Goal: Information Seeking & Learning: Learn about a topic

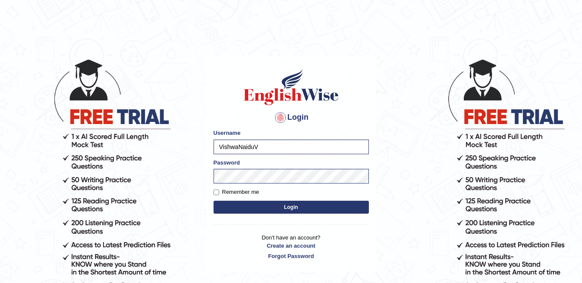
type input "VishwaNaidu"
click at [230, 209] on button "Login" at bounding box center [290, 207] width 155 height 13
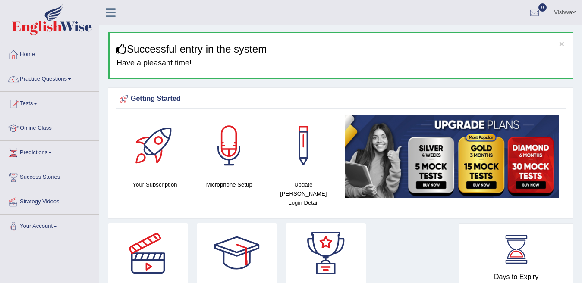
click at [70, 78] on link "Practice Questions" at bounding box center [49, 78] width 98 height 22
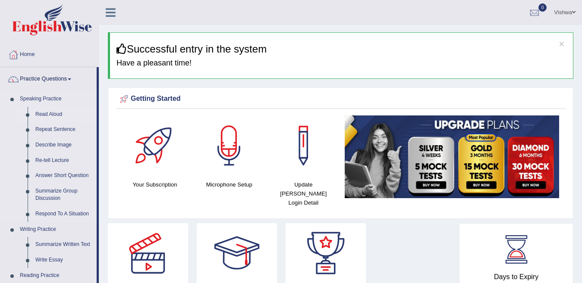
click at [47, 116] on link "Read Aloud" at bounding box center [63, 115] width 65 height 16
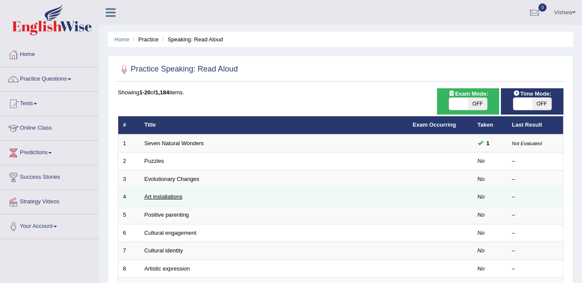
click at [160, 199] on link "Art installations" at bounding box center [163, 197] width 38 height 6
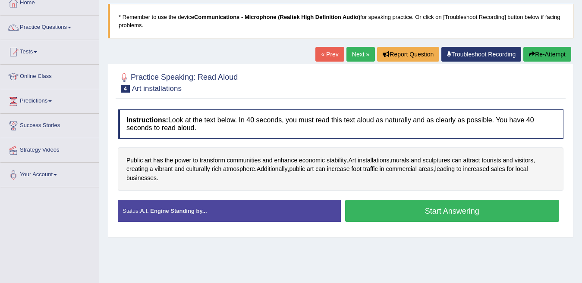
scroll to position [69, 0]
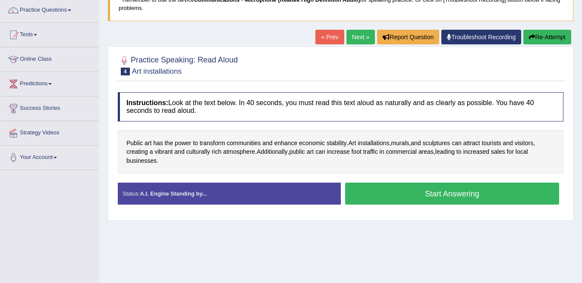
click at [527, 195] on button "Start Answering" at bounding box center [452, 194] width 214 height 22
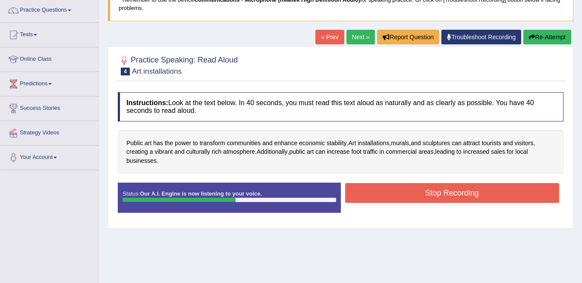
click at [527, 195] on button "Stop Recording" at bounding box center [452, 193] width 214 height 20
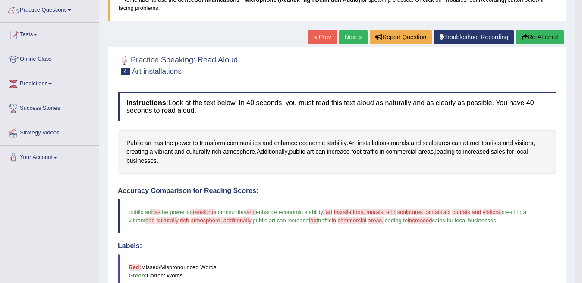
click at [545, 39] on button "Re-Attempt" at bounding box center [540, 37] width 48 height 15
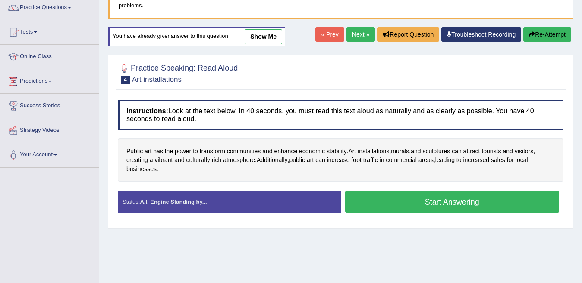
scroll to position [72, 0]
click at [448, 203] on button "Start Answering" at bounding box center [452, 202] width 214 height 22
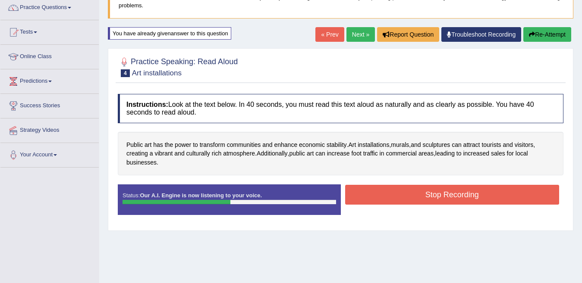
click at [448, 203] on button "Stop Recording" at bounding box center [452, 195] width 214 height 20
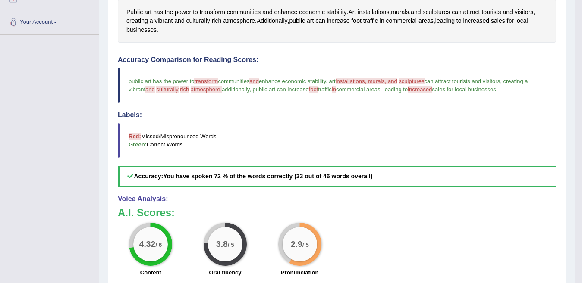
scroll to position [209, 0]
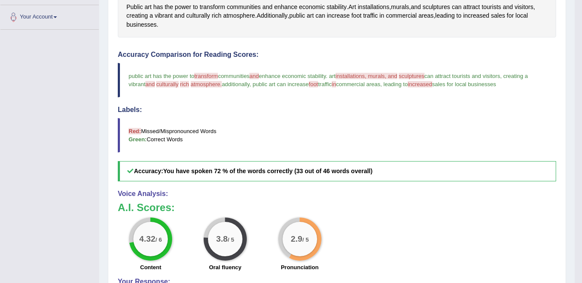
click at [60, 16] on link "Your Account" at bounding box center [49, 16] width 98 height 22
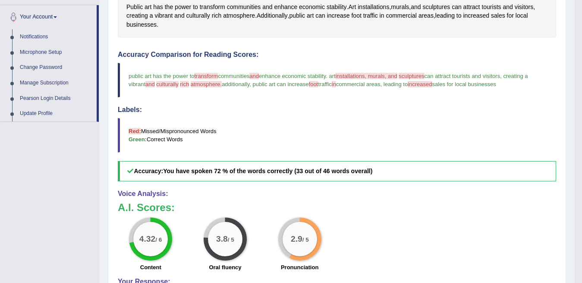
drag, startPoint x: 98, startPoint y: 30, endPoint x: 100, endPoint y: 13, distance: 17.3
click at [100, 13] on div "Toggle navigation Home Practice Questions Speaking Practice Read Aloud Repeat S…" at bounding box center [287, 85] width 574 height 589
click at [100, 9] on div "Home Practice Speaking: Read Aloud Art installations * Remember to use the devi…" at bounding box center [336, 77] width 475 height 572
click at [98, 7] on li "Your Account Notifications Microphone Setup Change Password Manage Subscription…" at bounding box center [49, 63] width 98 height 117
click at [98, 7] on link "Your Account" at bounding box center [49, 16] width 98 height 22
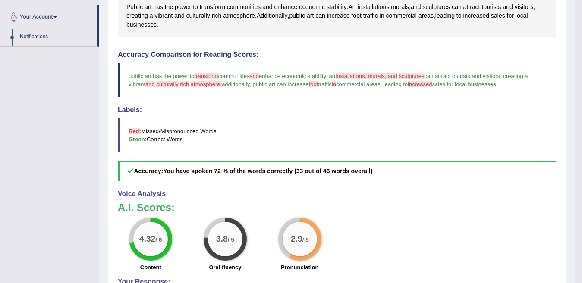
click at [98, 7] on li "Your Account Notifications Microphone Setup Change Password Manage Subscription…" at bounding box center [49, 25] width 98 height 41
click at [98, 7] on link "Your Account" at bounding box center [49, 16] width 98 height 22
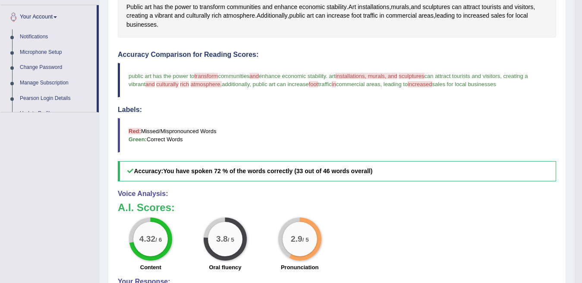
click at [98, 7] on li "Your Account Notifications Microphone Setup Change Password Manage Subscription…" at bounding box center [49, 58] width 98 height 107
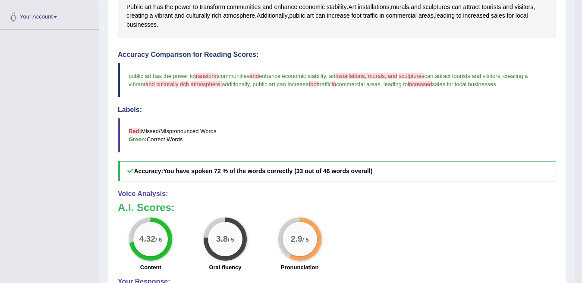
click at [98, 7] on link "Your Account" at bounding box center [49, 16] width 98 height 22
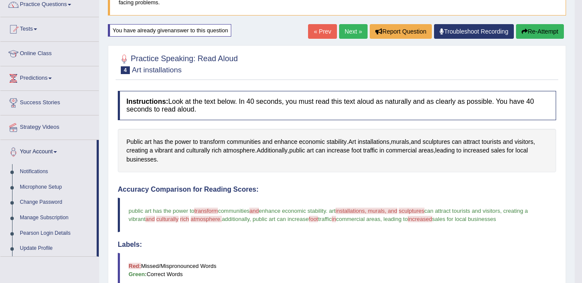
scroll to position [0, 0]
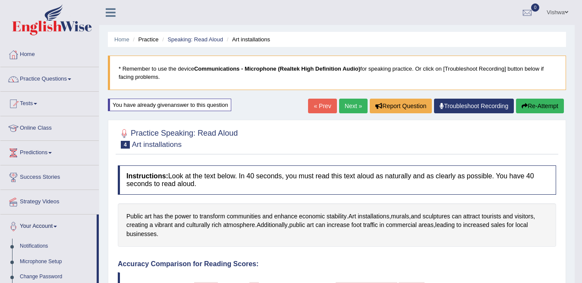
click at [71, 78] on link "Practice Questions" at bounding box center [49, 78] width 98 height 22
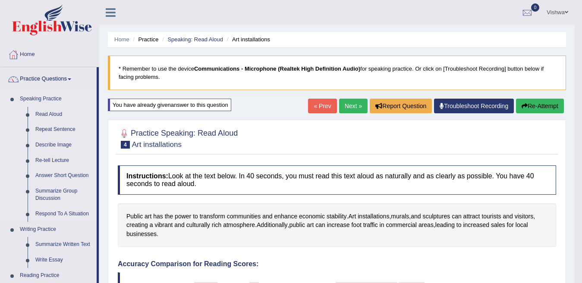
click at [49, 114] on link "Read Aloud" at bounding box center [63, 115] width 65 height 16
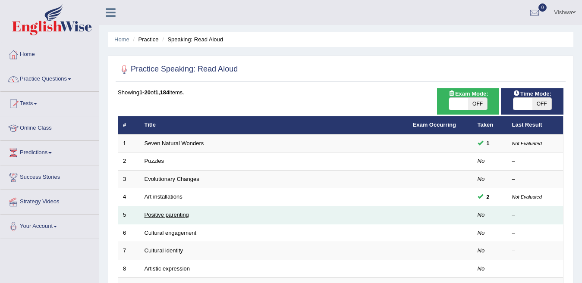
click at [182, 216] on link "Positive parenting" at bounding box center [166, 215] width 44 height 6
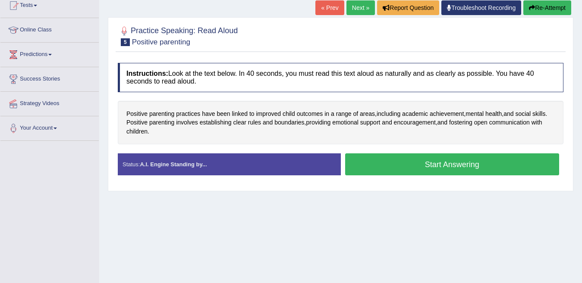
scroll to position [103, 0]
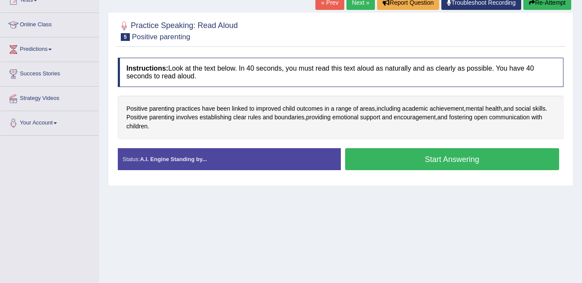
click at [477, 159] on button "Start Answering" at bounding box center [452, 159] width 214 height 22
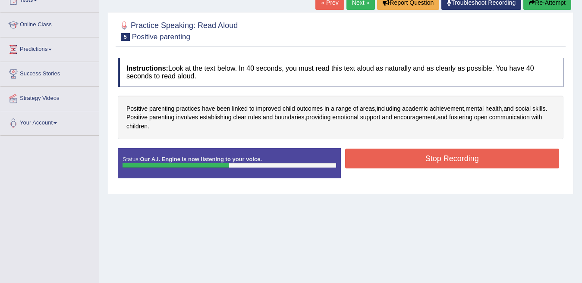
click at [477, 159] on button "Stop Recording" at bounding box center [452, 159] width 214 height 20
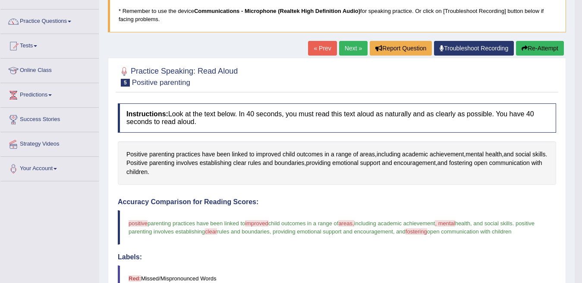
scroll to position [0, 0]
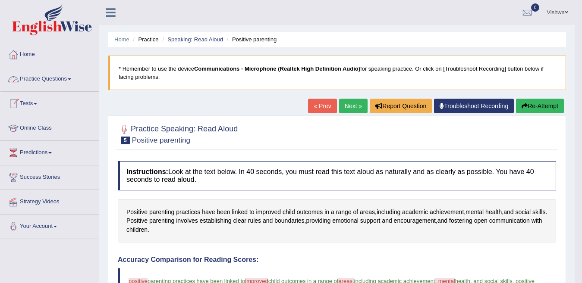
click at [71, 79] on span at bounding box center [69, 79] width 3 height 2
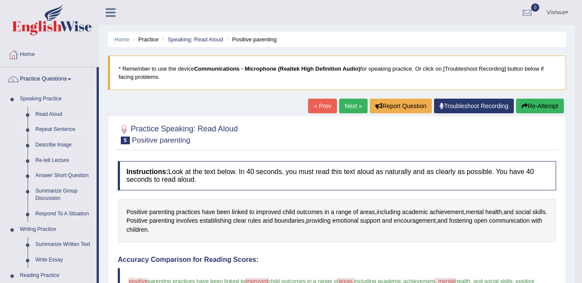
click at [65, 128] on link "Repeat Sentence" at bounding box center [63, 130] width 65 height 16
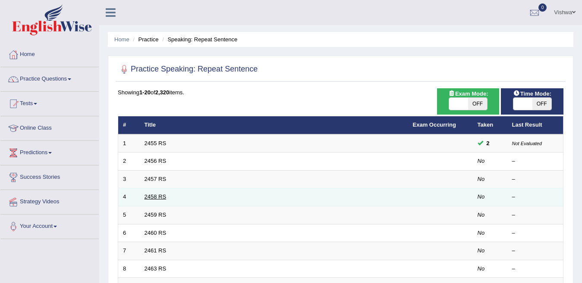
click at [159, 197] on link "2458 RS" at bounding box center [155, 197] width 22 height 6
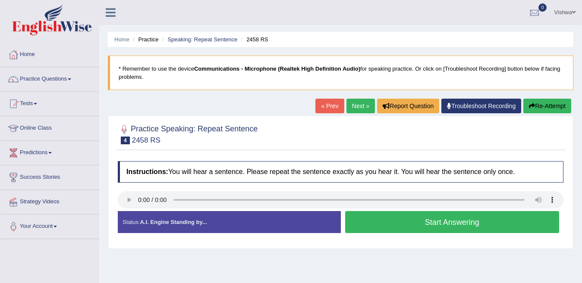
click at [370, 223] on button "Start Answering" at bounding box center [452, 222] width 214 height 22
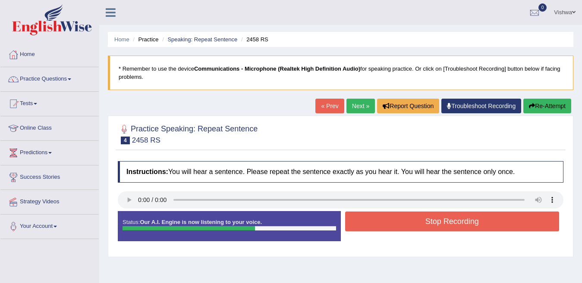
click at [370, 223] on button "Stop Recording" at bounding box center [452, 222] width 214 height 20
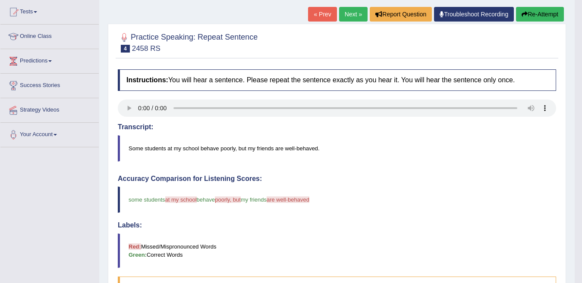
scroll to position [75, 0]
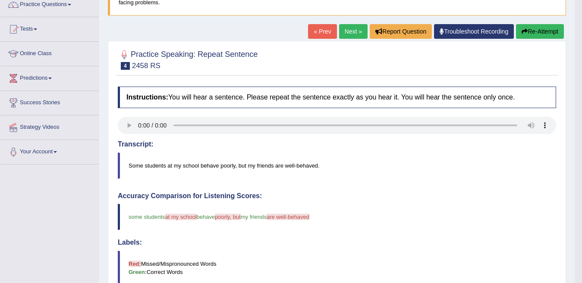
click at [546, 29] on button "Re-Attempt" at bounding box center [540, 31] width 48 height 15
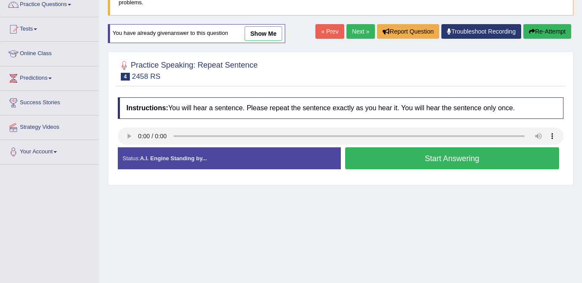
scroll to position [75, 0]
click at [387, 157] on button "Start Answering" at bounding box center [452, 158] width 214 height 22
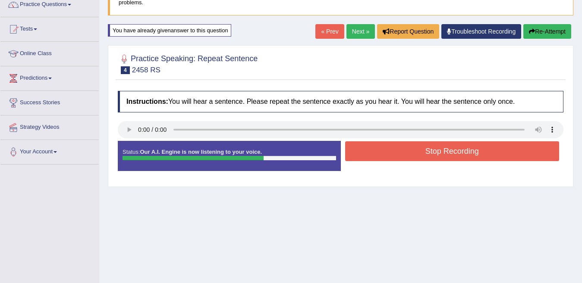
click at [387, 157] on button "Stop Recording" at bounding box center [452, 151] width 214 height 20
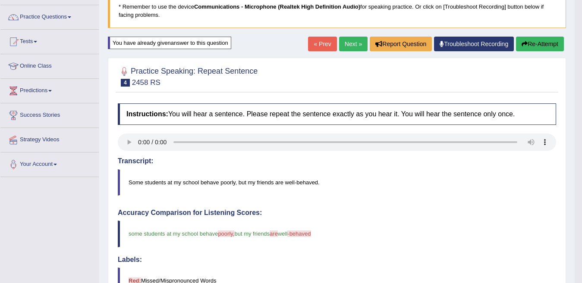
scroll to position [0, 0]
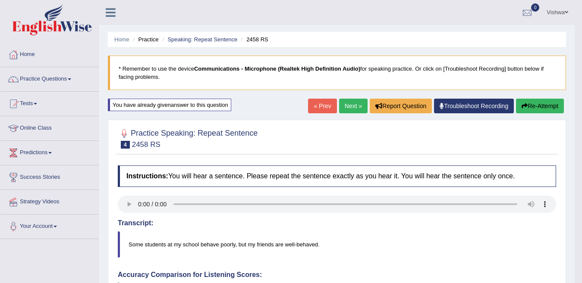
click at [71, 79] on span at bounding box center [69, 79] width 3 height 2
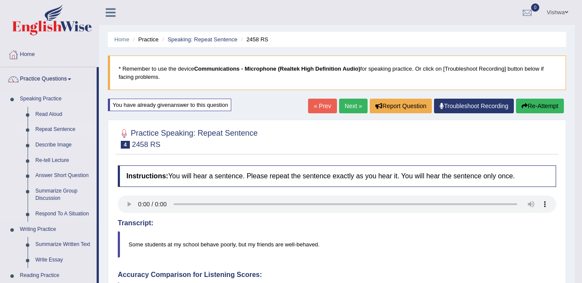
click at [58, 128] on link "Repeat Sentence" at bounding box center [63, 130] width 65 height 16
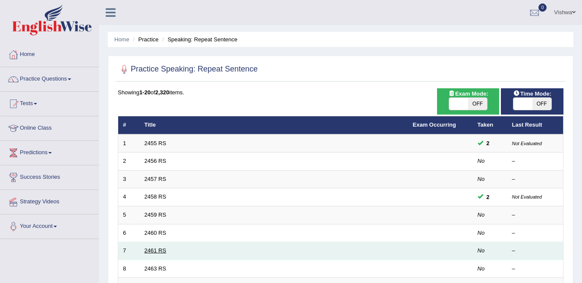
click at [152, 252] on link "2461 RS" at bounding box center [155, 250] width 22 height 6
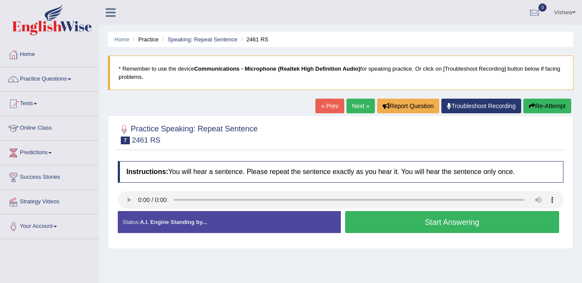
click at [358, 222] on button "Start Answering" at bounding box center [452, 222] width 214 height 22
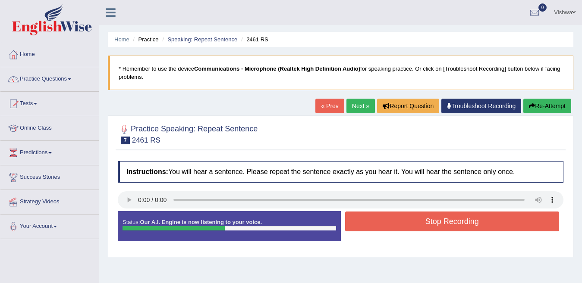
click at [358, 222] on button "Stop Recording" at bounding box center [452, 222] width 214 height 20
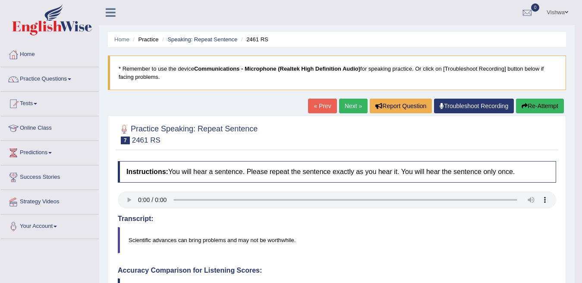
click at [66, 78] on link "Practice Questions" at bounding box center [49, 78] width 98 height 22
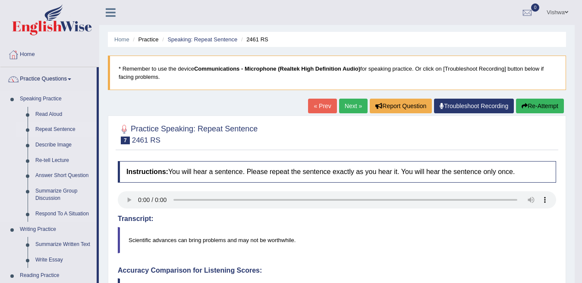
click at [53, 130] on link "Repeat Sentence" at bounding box center [63, 130] width 65 height 16
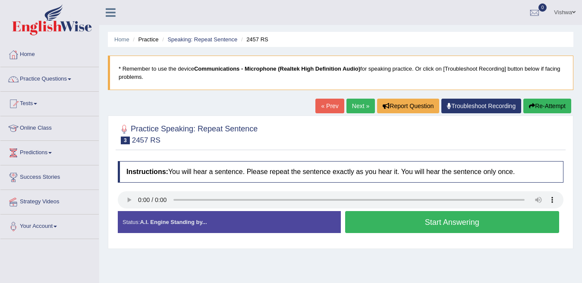
click at [377, 220] on button "Start Answering" at bounding box center [452, 222] width 214 height 22
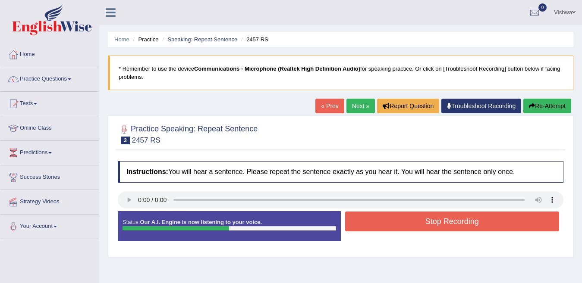
click at [377, 220] on button "Stop Recording" at bounding box center [452, 222] width 214 height 20
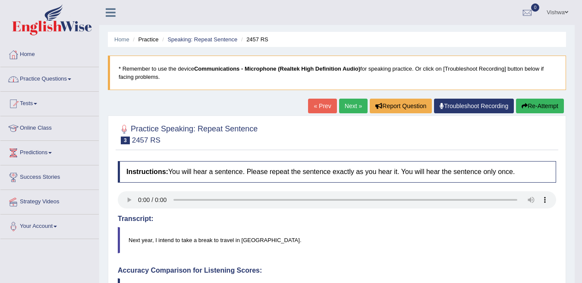
click at [75, 79] on link "Practice Questions" at bounding box center [49, 78] width 98 height 22
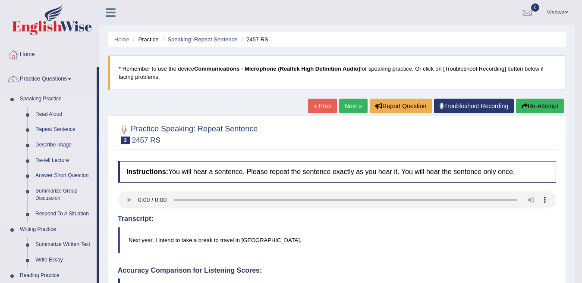
click at [58, 141] on link "Describe Image" at bounding box center [63, 146] width 65 height 16
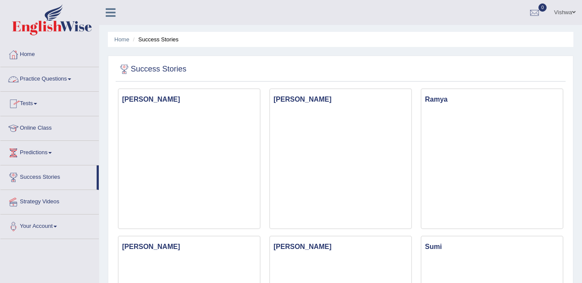
click at [71, 77] on link "Practice Questions" at bounding box center [49, 78] width 98 height 22
click at [71, 80] on span at bounding box center [69, 79] width 3 height 2
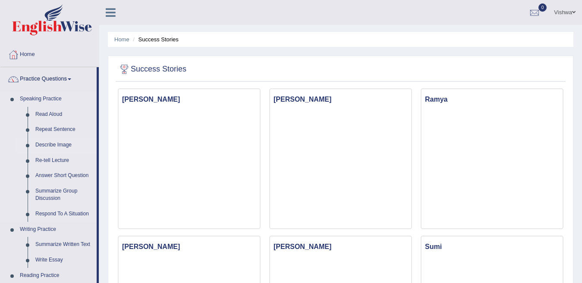
click at [41, 146] on link "Describe Image" at bounding box center [63, 146] width 65 height 16
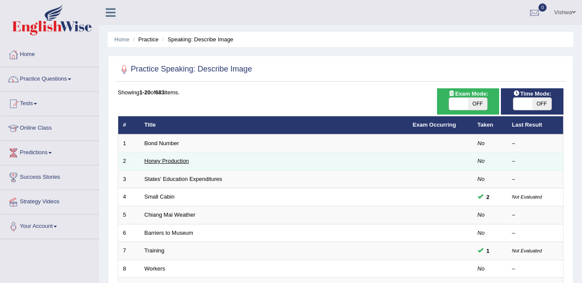
click at [166, 163] on link "Honey Production" at bounding box center [166, 161] width 44 height 6
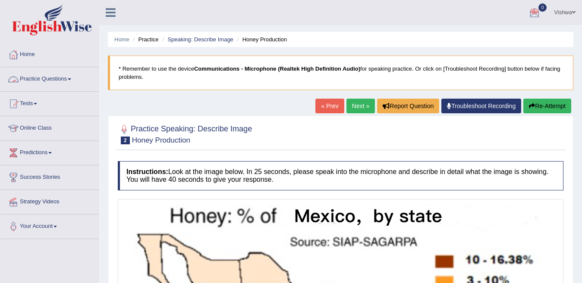
click at [71, 78] on span at bounding box center [69, 79] width 3 height 2
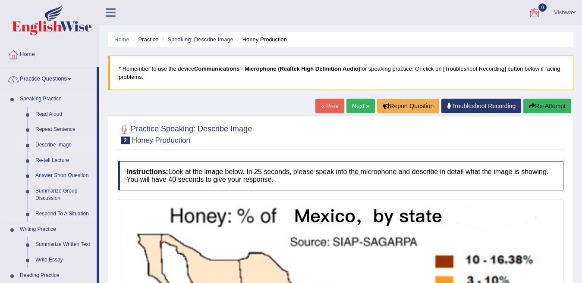
click at [63, 144] on link "Describe Image" at bounding box center [63, 146] width 65 height 16
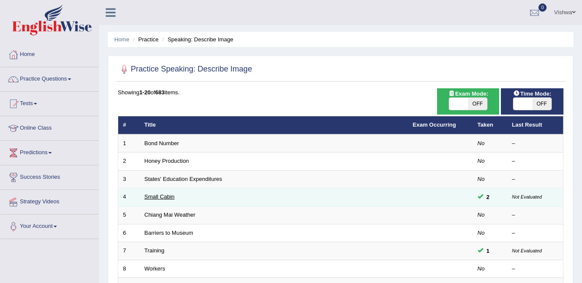
click at [161, 197] on link "Small Cabin" at bounding box center [159, 197] width 30 height 6
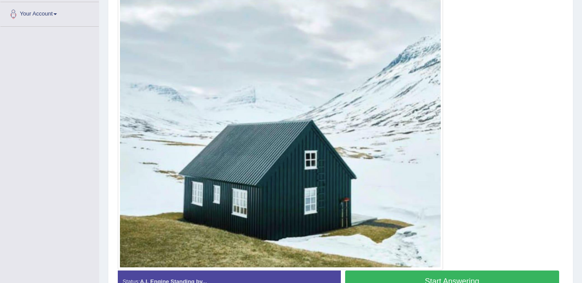
scroll to position [266, 0]
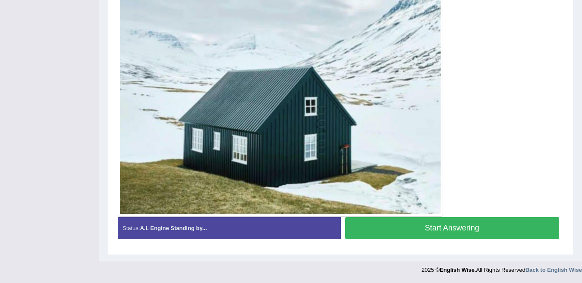
click at [497, 232] on button "Start Answering" at bounding box center [452, 228] width 214 height 22
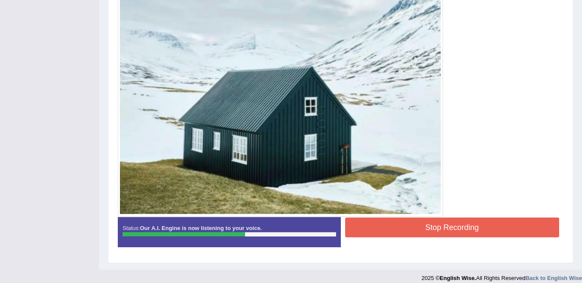
click at [497, 232] on button "Stop Recording" at bounding box center [452, 228] width 214 height 20
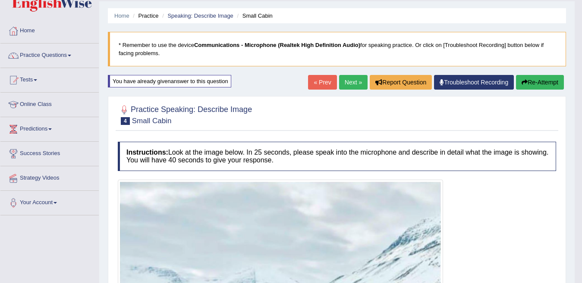
scroll to position [0, 0]
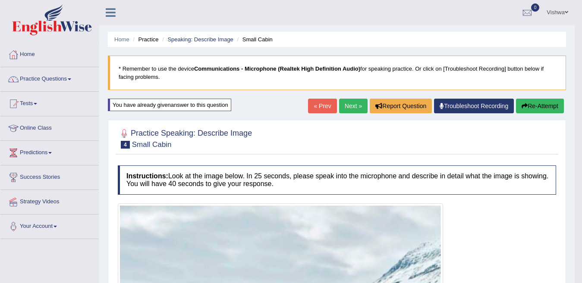
click at [73, 78] on link "Practice Questions" at bounding box center [49, 78] width 98 height 22
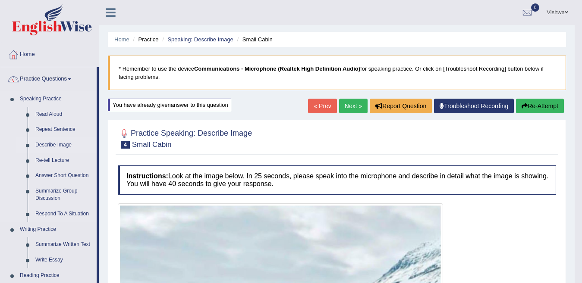
click at [56, 145] on link "Describe Image" at bounding box center [63, 146] width 65 height 16
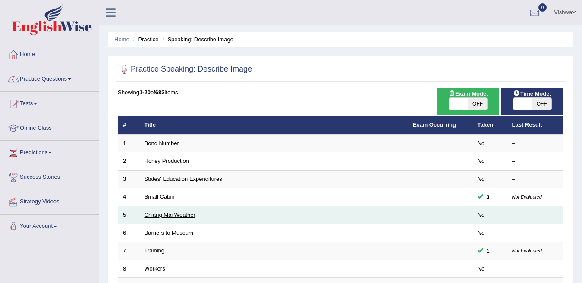
click at [169, 217] on link "Chiang Mai Weather" at bounding box center [169, 215] width 51 height 6
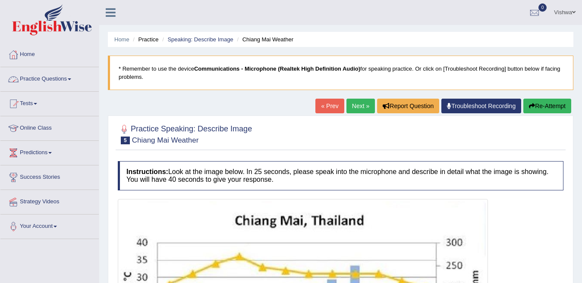
click at [75, 78] on link "Practice Questions" at bounding box center [49, 78] width 98 height 22
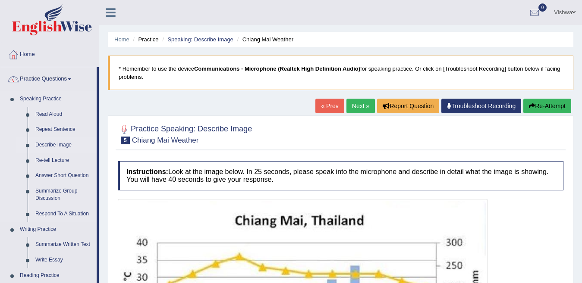
click at [63, 144] on link "Describe Image" at bounding box center [63, 146] width 65 height 16
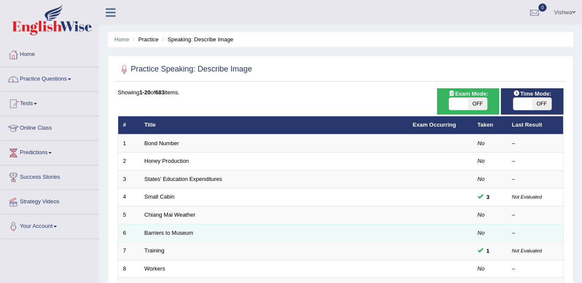
click at [197, 232] on td "Barriers to Museum" at bounding box center [274, 233] width 268 height 18
click at [184, 234] on link "Barriers to Museum" at bounding box center [168, 233] width 49 height 6
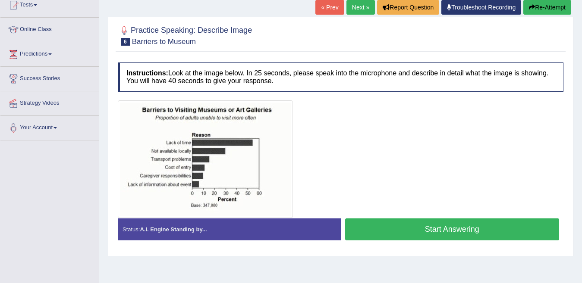
scroll to position [103, 0]
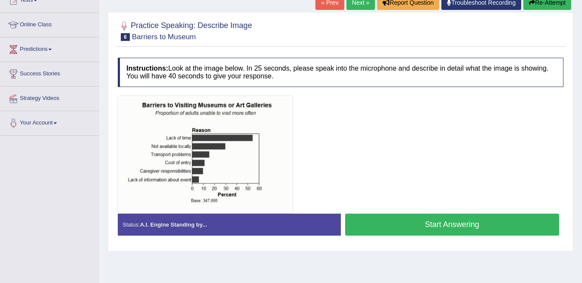
click at [397, 226] on button "Start Answering" at bounding box center [452, 225] width 214 height 22
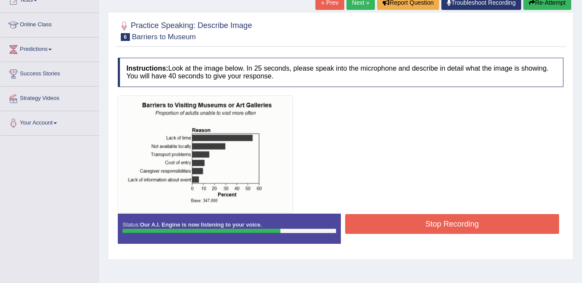
click at [397, 226] on button "Stop Recording" at bounding box center [452, 224] width 214 height 20
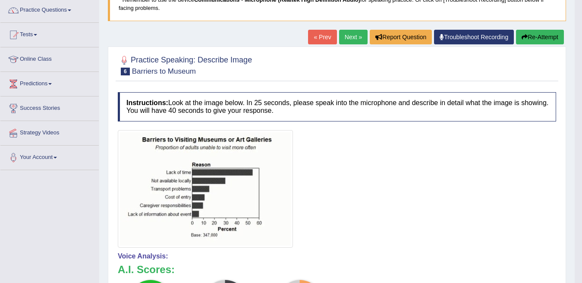
scroll to position [0, 0]
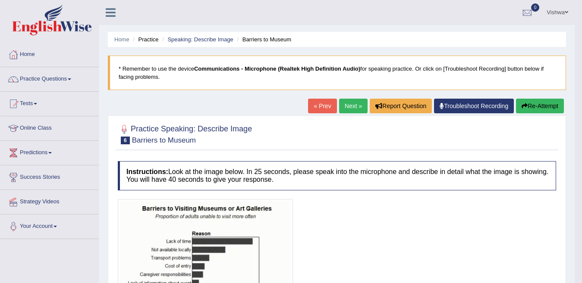
click at [72, 77] on link "Practice Questions" at bounding box center [49, 78] width 98 height 22
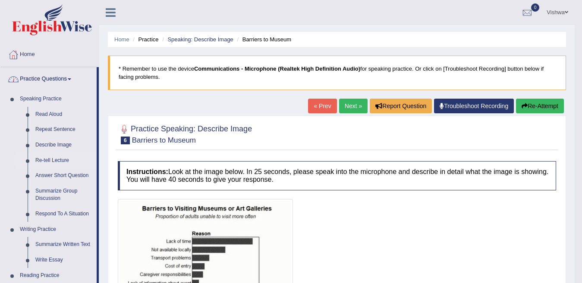
click at [40, 160] on link "Re-tell Lecture" at bounding box center [63, 161] width 65 height 16
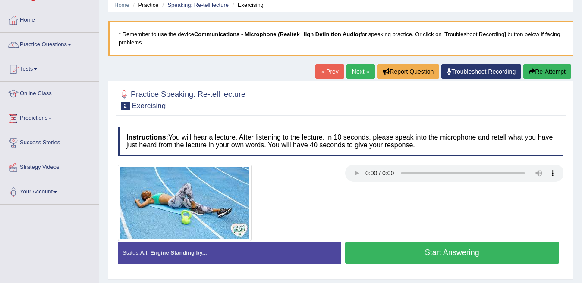
scroll to position [52, 0]
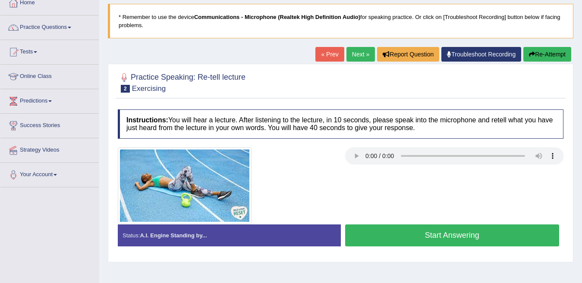
click at [485, 233] on button "Start Answering" at bounding box center [452, 236] width 214 height 22
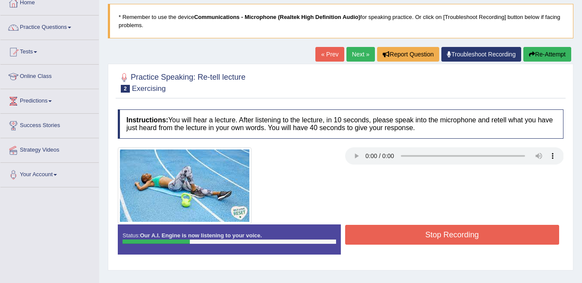
click at [485, 233] on button "Stop Recording" at bounding box center [452, 235] width 214 height 20
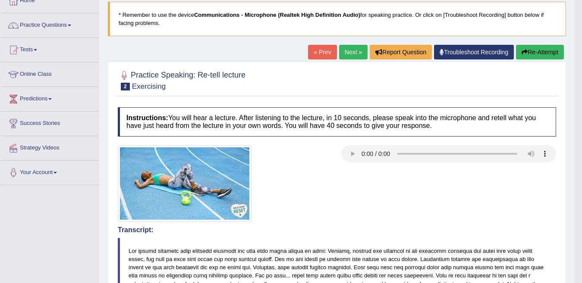
scroll to position [0, 0]
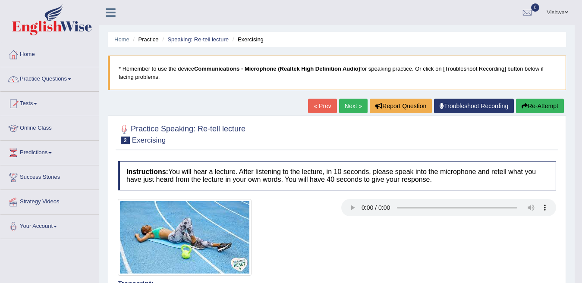
click at [40, 128] on link "Online Class" at bounding box center [49, 127] width 98 height 22
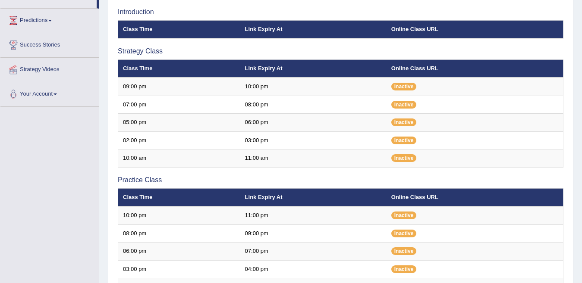
scroll to position [155, 0]
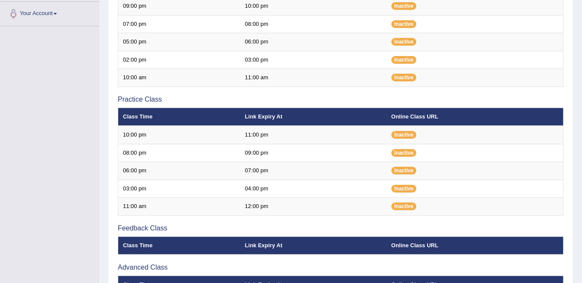
scroll to position [196, 0]
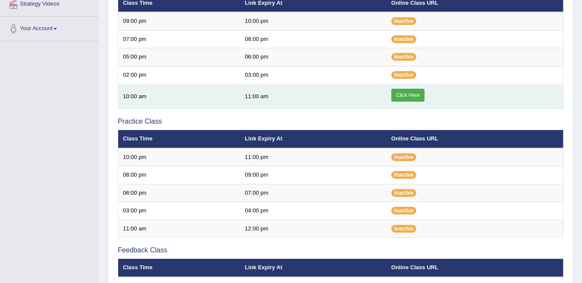
click at [416, 98] on link "Click Here" at bounding box center [407, 95] width 33 height 13
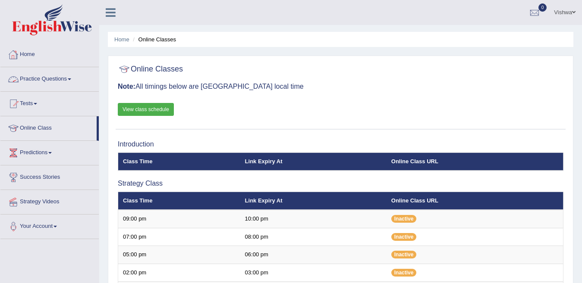
click at [72, 78] on link "Practice Questions" at bounding box center [49, 78] width 98 height 22
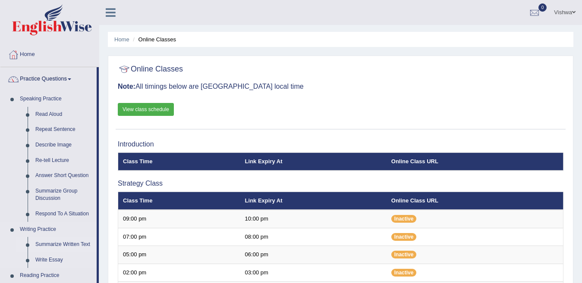
click at [74, 244] on link "Summarize Written Text" at bounding box center [63, 245] width 65 height 16
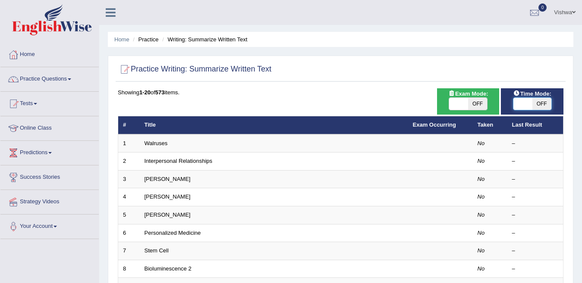
click at [525, 104] on span at bounding box center [522, 104] width 19 height 12
checkbox input "true"
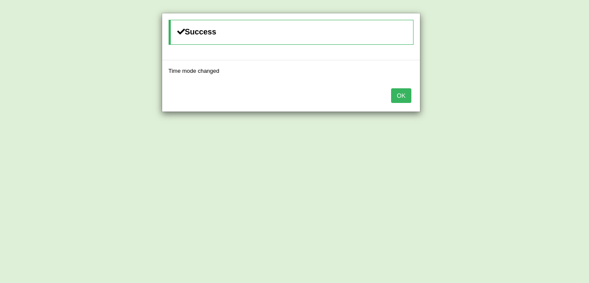
click at [403, 98] on button "OK" at bounding box center [401, 95] width 20 height 15
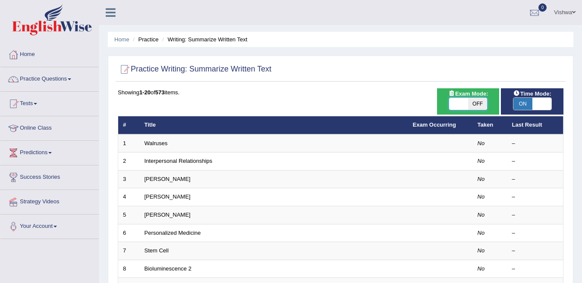
click at [458, 103] on span at bounding box center [458, 104] width 19 height 12
checkbox input "true"
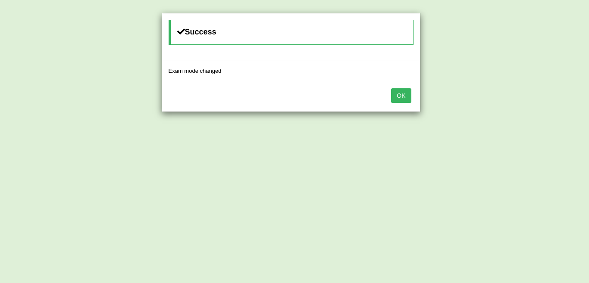
click at [397, 98] on button "OK" at bounding box center [401, 95] width 20 height 15
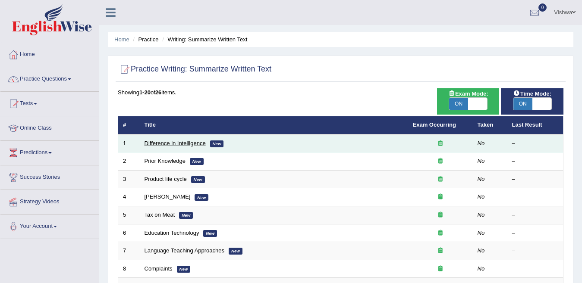
click at [171, 143] on link "Difference in Intelligence" at bounding box center [174, 143] width 61 height 6
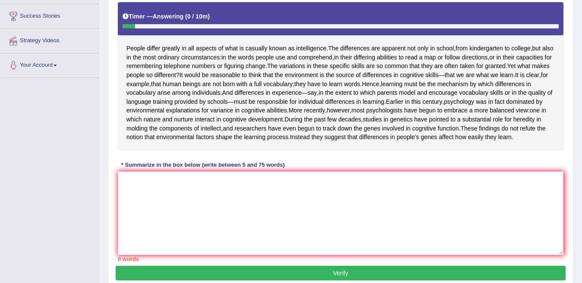
scroll to position [155, 0]
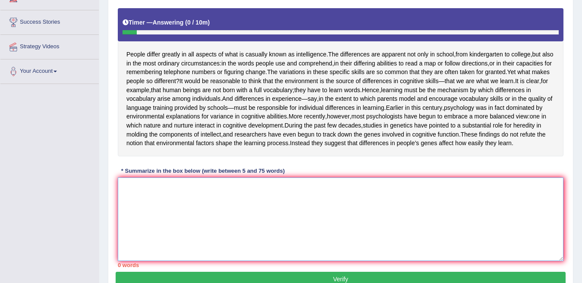
click at [171, 236] on textarea at bounding box center [340, 220] width 445 height 84
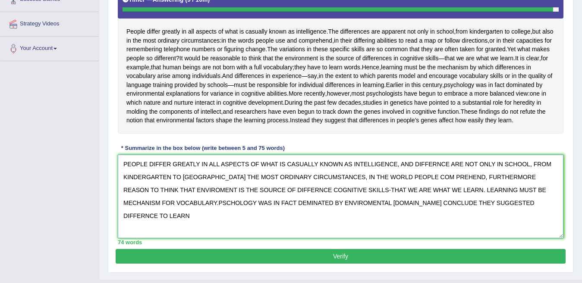
scroll to position [172, 0]
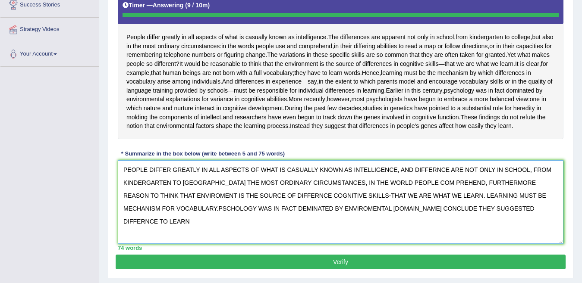
type textarea "PEOPLE DIFFER GREATLY IN ALL ASPECTS OF WHAT IS CASUALLY KNOWN AS INTELLIGENCE,…"
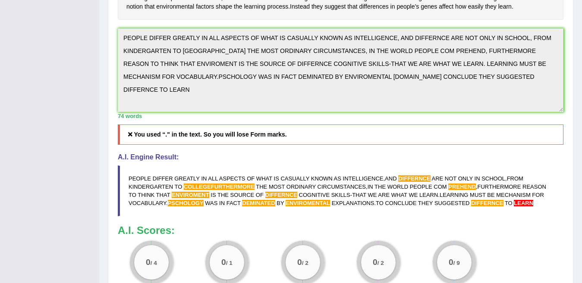
scroll to position [286, 0]
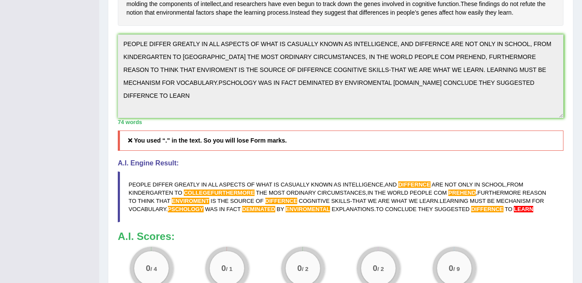
click at [219, 118] on textarea "PEOPLE DIFFER GREATLY IN ALL ASPECTS OF WHAT IS CASUALLY KNOWN AS INTELLIGENCE,…" at bounding box center [340, 76] width 445 height 84
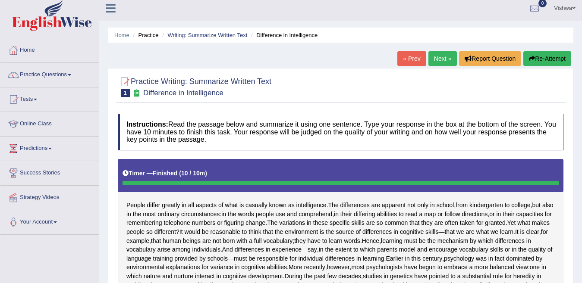
scroll to position [0, 0]
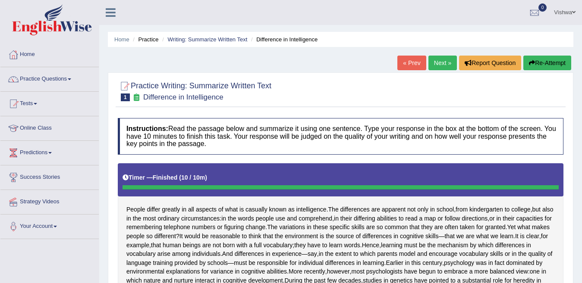
click at [553, 65] on button "Re-Attempt" at bounding box center [547, 63] width 48 height 15
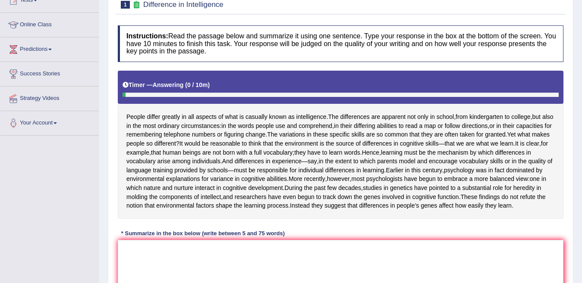
scroll to position [167, 0]
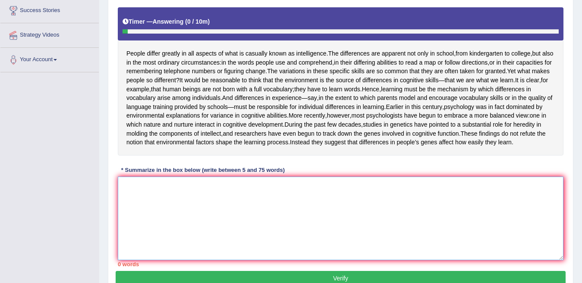
click at [165, 224] on textarea at bounding box center [340, 219] width 445 height 84
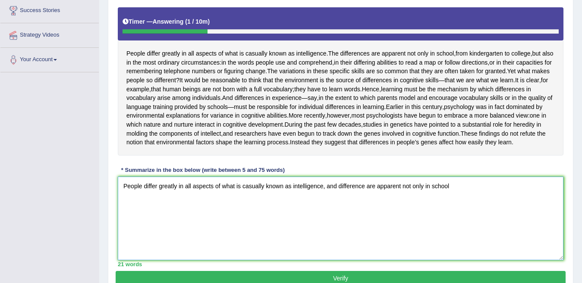
click at [337, 222] on textarea "People differ greatly in all aspects of what is casually known as intelligence,…" at bounding box center [340, 219] width 445 height 84
click at [468, 222] on textarea "People differ greatly in all aspects of what is casually known as intelligence,…" at bounding box center [340, 219] width 445 height 84
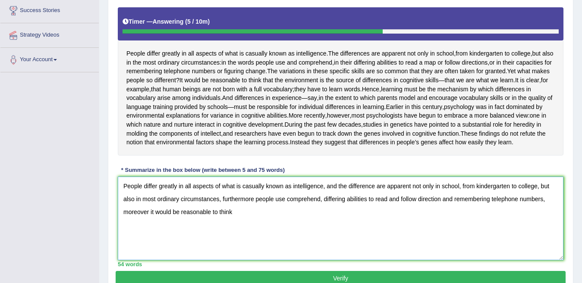
drag, startPoint x: 525, startPoint y: 260, endPoint x: 549, endPoint y: 260, distance: 24.1
click at [549, 260] on textarea "People differ greatly in all aspects of what is casually known as intelligence,…" at bounding box center [340, 219] width 445 height 84
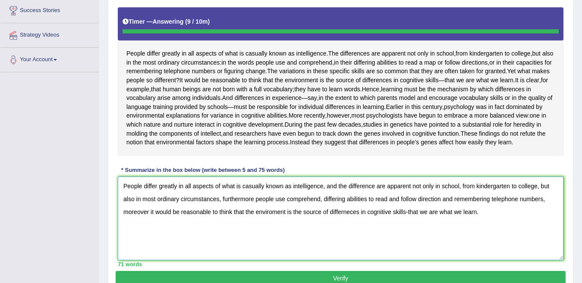
type textarea "People differ greatly in all aspects of what is casually known as intelligence,…"
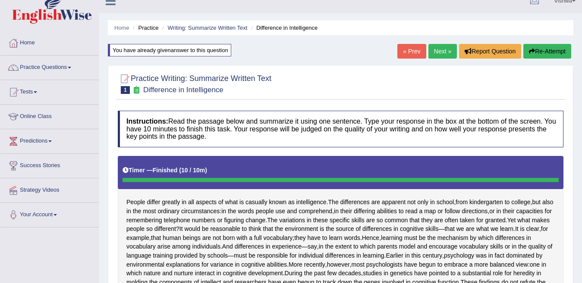
scroll to position [0, 0]
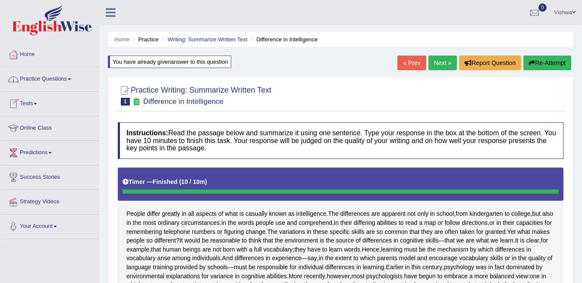
click at [71, 78] on span at bounding box center [69, 79] width 3 height 2
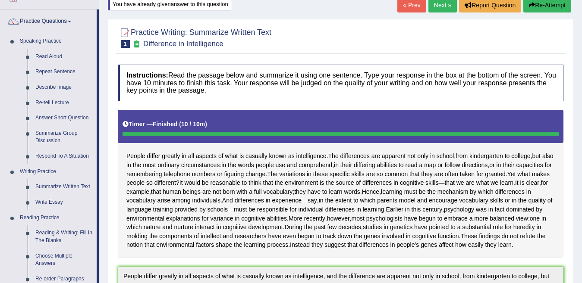
scroll to position [52, 0]
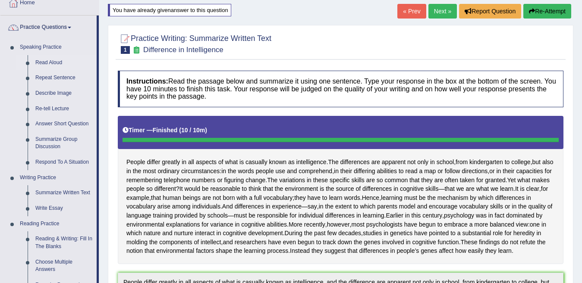
click at [53, 62] on link "Read Aloud" at bounding box center [63, 63] width 65 height 16
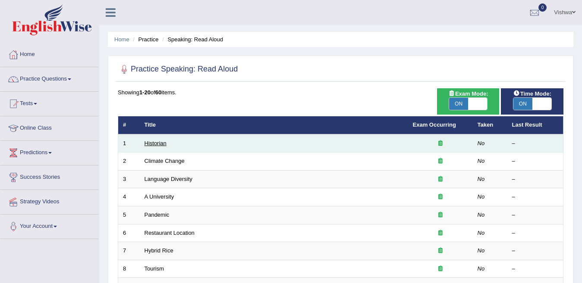
click at [159, 144] on link "Historian" at bounding box center [155, 143] width 22 height 6
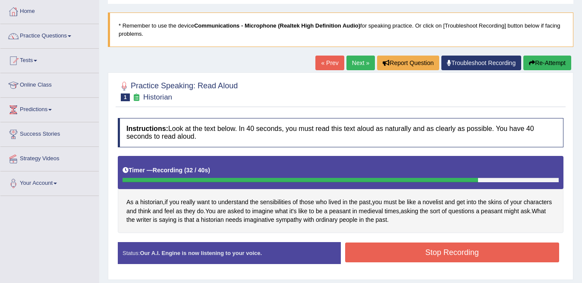
scroll to position [169, 0]
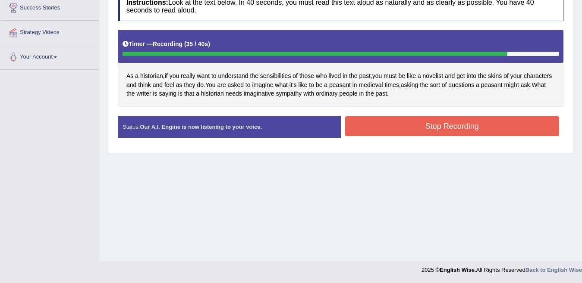
click at [485, 126] on button "Stop Recording" at bounding box center [452, 126] width 214 height 20
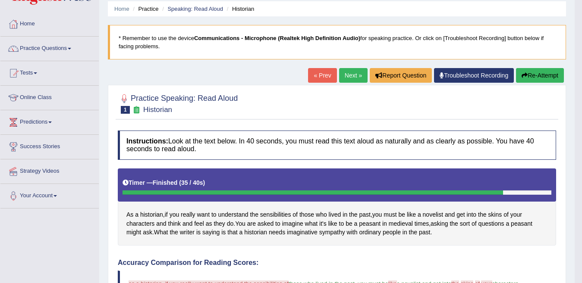
scroll to position [14, 0]
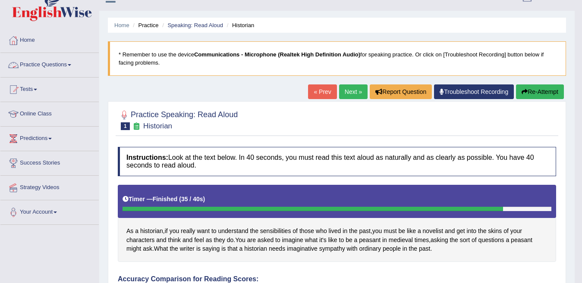
click at [71, 65] on span at bounding box center [69, 65] width 3 height 2
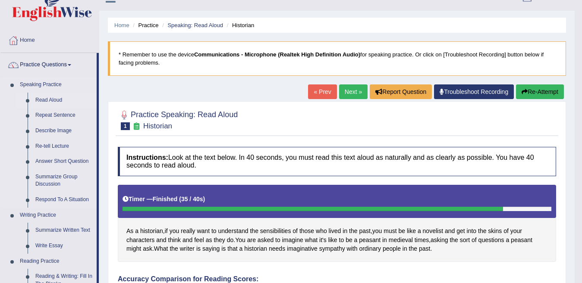
click at [55, 100] on link "Read Aloud" at bounding box center [63, 101] width 65 height 16
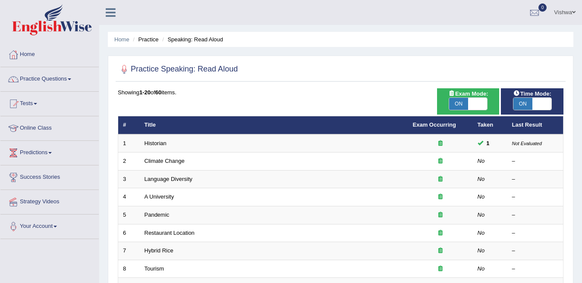
click at [158, 162] on link "Climate Change" at bounding box center [164, 161] width 40 height 6
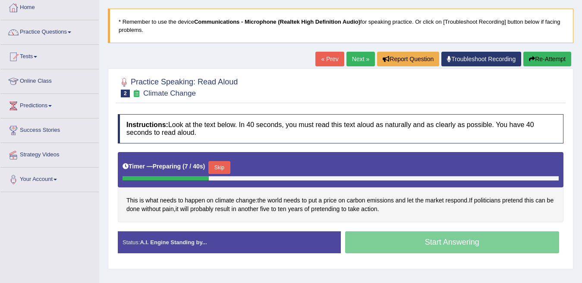
scroll to position [52, 0]
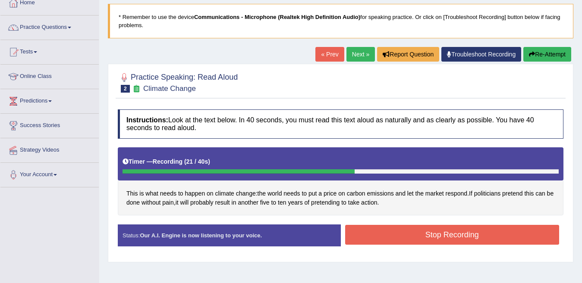
click at [457, 233] on button "Stop Recording" at bounding box center [452, 235] width 214 height 20
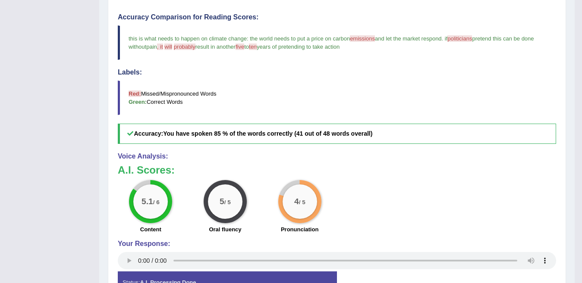
scroll to position [0, 0]
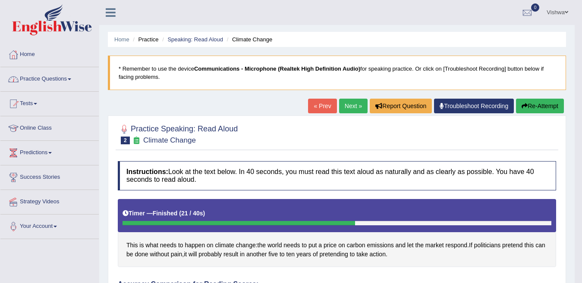
click at [71, 79] on span at bounding box center [69, 79] width 3 height 2
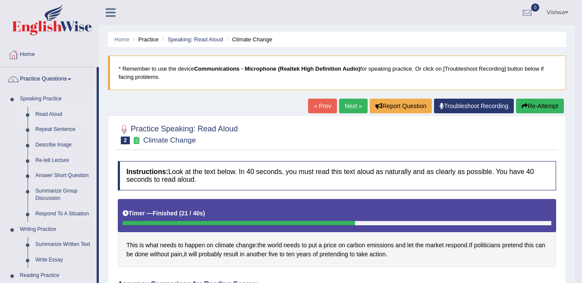
click at [55, 113] on link "Read Aloud" at bounding box center [63, 115] width 65 height 16
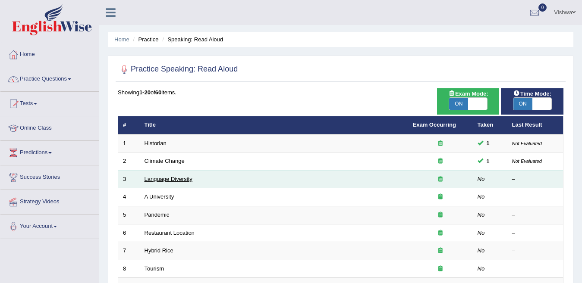
click at [157, 180] on link "Language Diversity" at bounding box center [168, 179] width 48 height 6
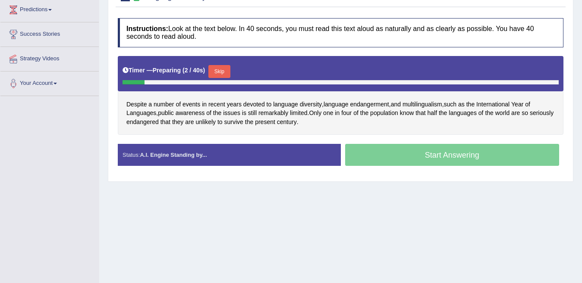
scroll to position [169, 0]
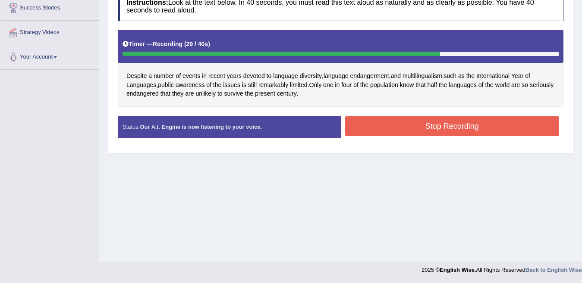
click at [512, 127] on button "Stop Recording" at bounding box center [452, 126] width 214 height 20
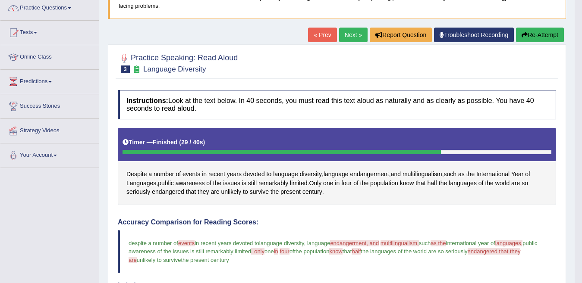
scroll to position [66, 0]
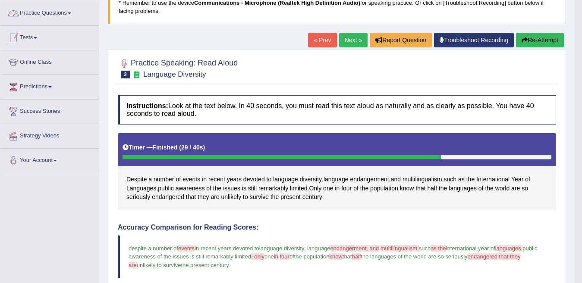
click at [75, 13] on link "Practice Questions" at bounding box center [49, 12] width 98 height 22
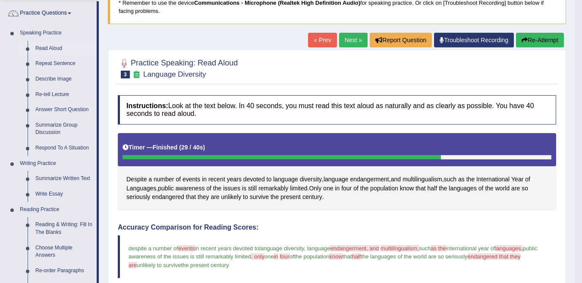
click at [55, 50] on link "Read Aloud" at bounding box center [63, 49] width 65 height 16
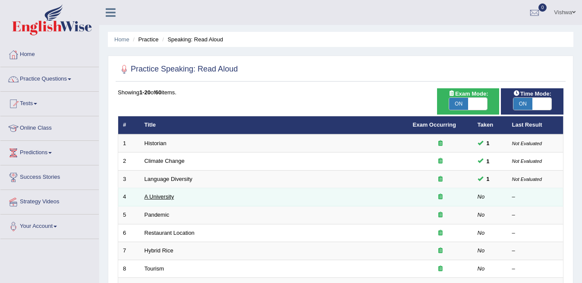
click at [153, 196] on link "A University" at bounding box center [159, 197] width 30 height 6
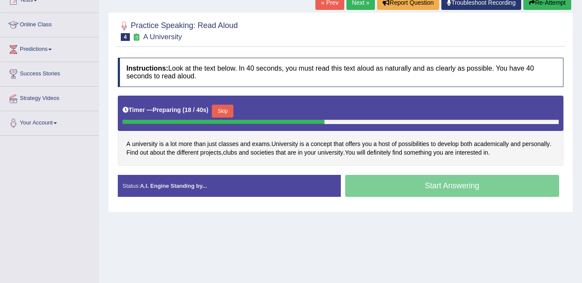
scroll to position [121, 0]
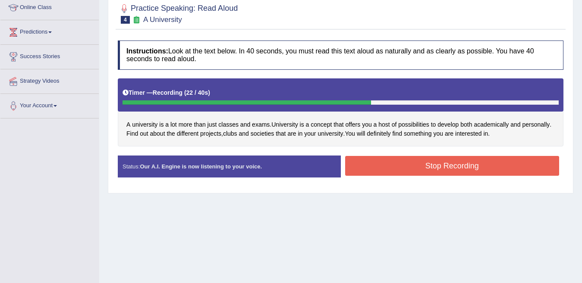
click at [502, 167] on button "Stop Recording" at bounding box center [452, 166] width 214 height 20
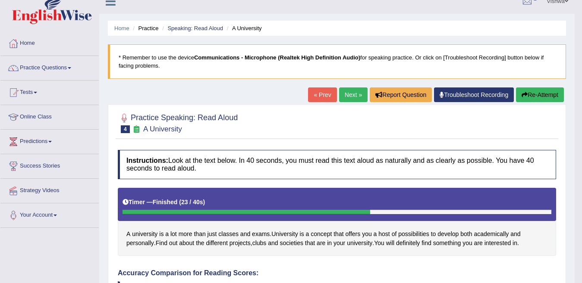
scroll to position [0, 0]
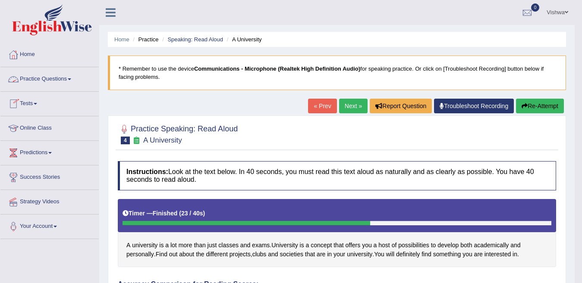
click at [71, 79] on span at bounding box center [69, 79] width 3 height 2
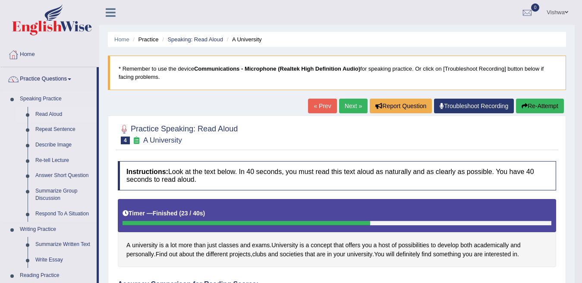
click at [50, 113] on link "Read Aloud" at bounding box center [63, 115] width 65 height 16
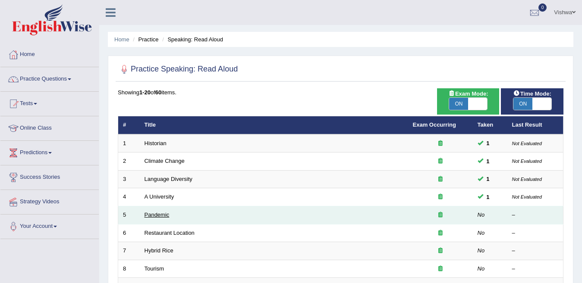
click at [162, 218] on link "Pandemic" at bounding box center [156, 215] width 25 height 6
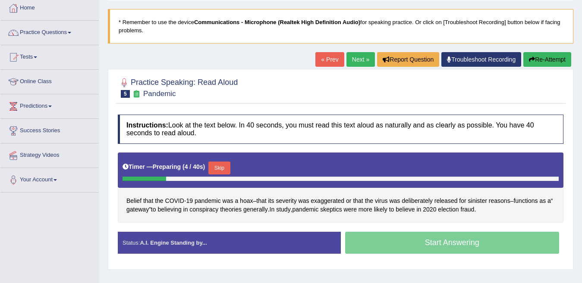
scroll to position [52, 0]
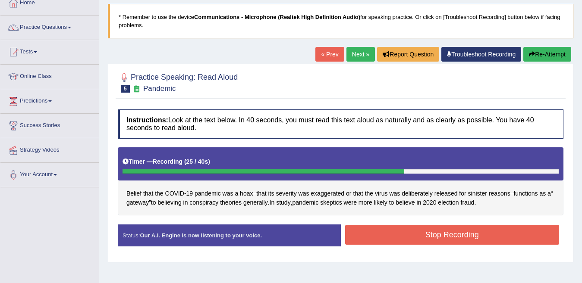
click at [498, 230] on button "Stop Recording" at bounding box center [452, 235] width 214 height 20
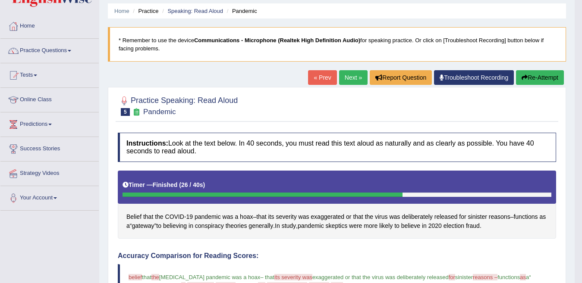
scroll to position [0, 0]
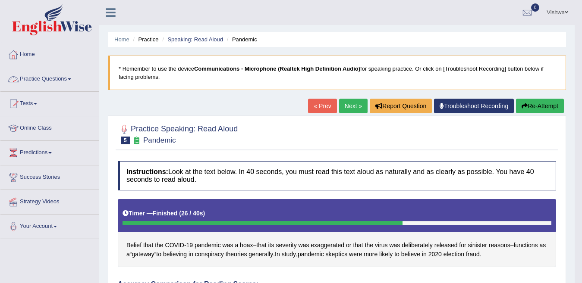
click at [68, 80] on link "Practice Questions" at bounding box center [49, 78] width 98 height 22
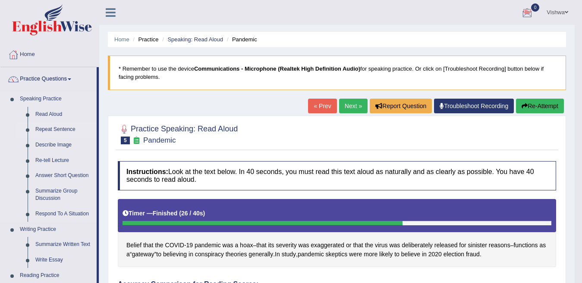
click at [70, 131] on link "Repeat Sentence" at bounding box center [63, 130] width 65 height 16
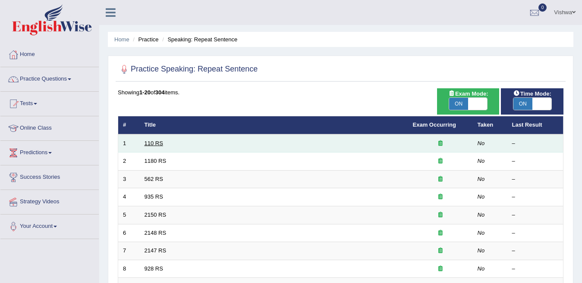
click at [157, 144] on link "110 RS" at bounding box center [153, 143] width 19 height 6
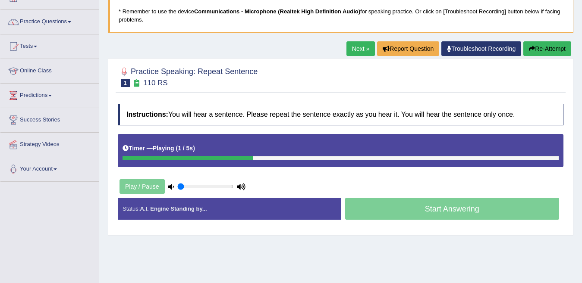
scroll to position [98, 0]
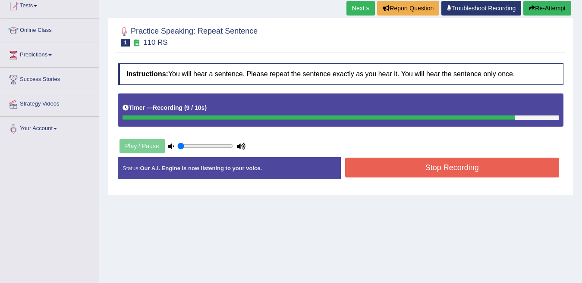
click at [494, 172] on button "Stop Recording" at bounding box center [452, 168] width 214 height 20
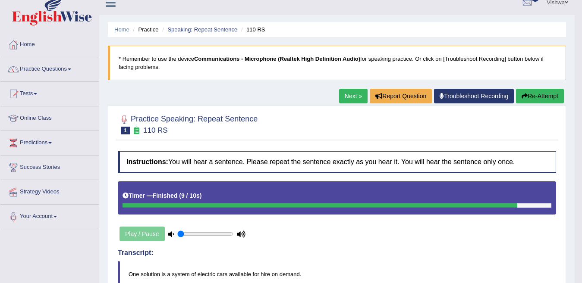
scroll to position [0, 0]
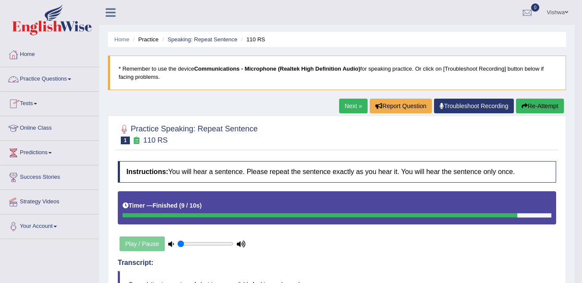
click at [73, 76] on link "Practice Questions" at bounding box center [49, 78] width 98 height 22
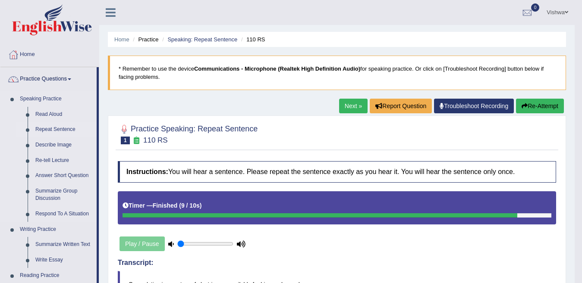
click at [64, 128] on link "Repeat Sentence" at bounding box center [63, 130] width 65 height 16
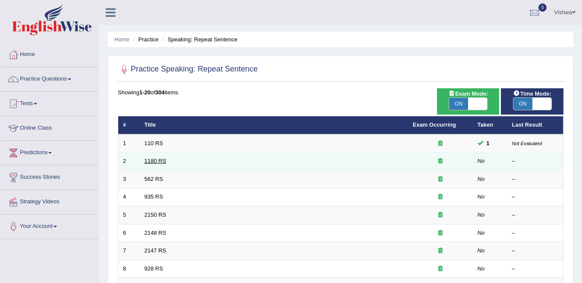
click at [152, 163] on link "1180 RS" at bounding box center [155, 161] width 22 height 6
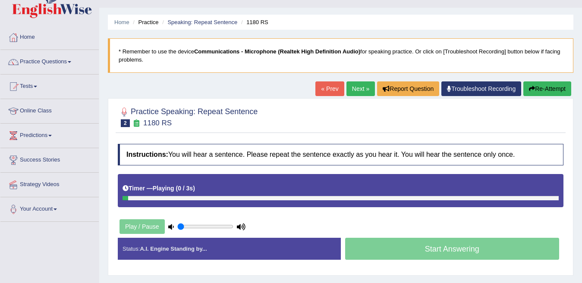
scroll to position [46, 0]
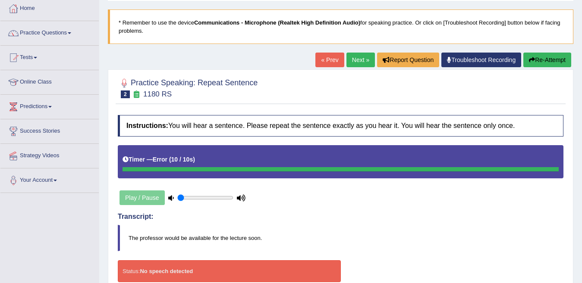
click at [547, 61] on button "Re-Attempt" at bounding box center [547, 60] width 48 height 15
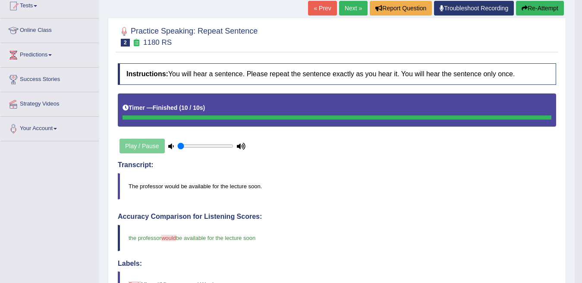
scroll to position [75, 0]
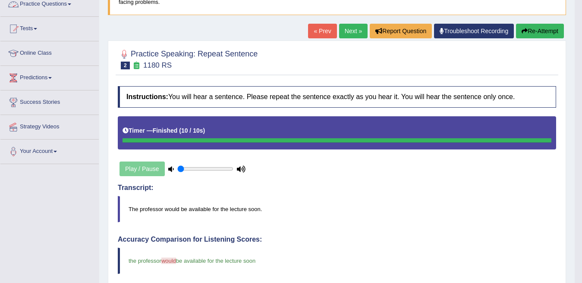
click at [71, 3] on span at bounding box center [69, 4] width 3 height 2
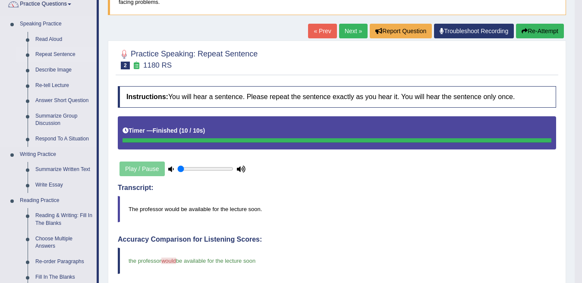
click at [60, 53] on link "Repeat Sentence" at bounding box center [63, 55] width 65 height 16
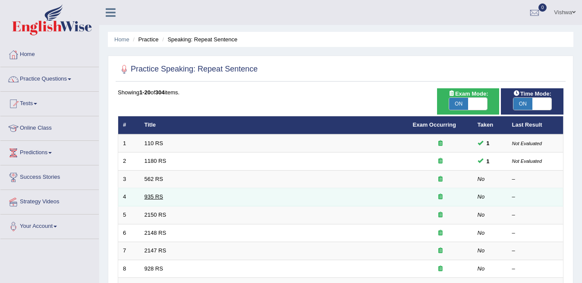
click at [150, 197] on link "935 RS" at bounding box center [153, 197] width 19 height 6
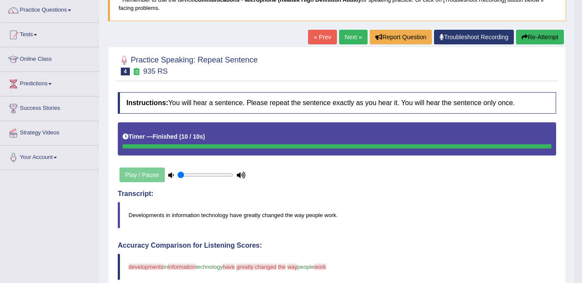
scroll to position [34, 0]
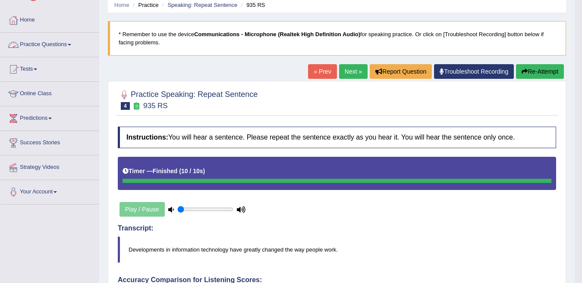
click at [72, 44] on link "Practice Questions" at bounding box center [49, 44] width 98 height 22
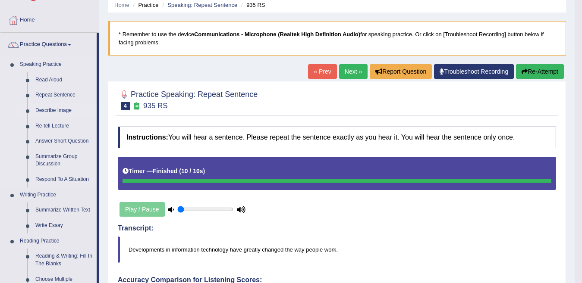
click at [55, 109] on link "Describe Image" at bounding box center [63, 111] width 65 height 16
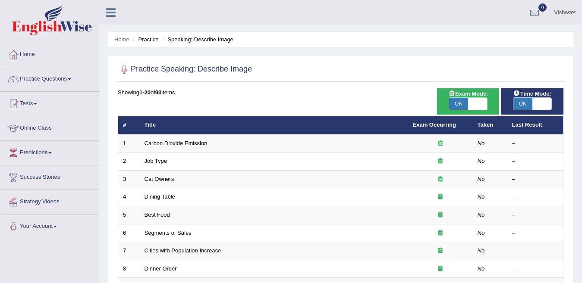
click at [71, 79] on span at bounding box center [69, 79] width 3 height 2
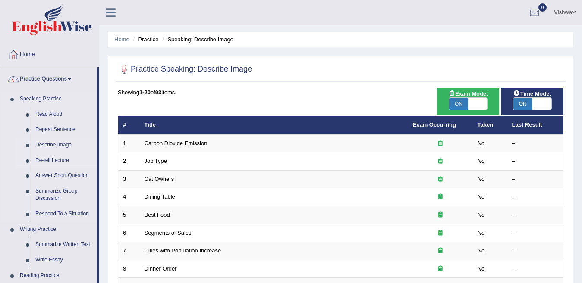
click at [52, 162] on link "Re-tell Lecture" at bounding box center [63, 161] width 65 height 16
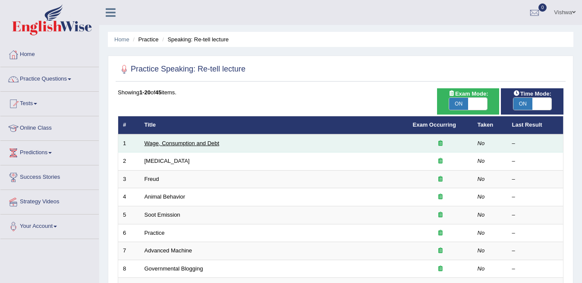
click at [180, 141] on link "Wage, Consumption and Debt" at bounding box center [181, 143] width 75 height 6
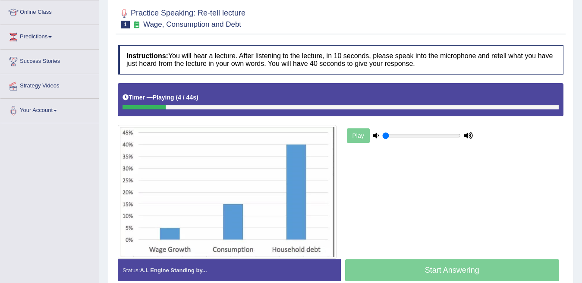
scroll to position [121, 0]
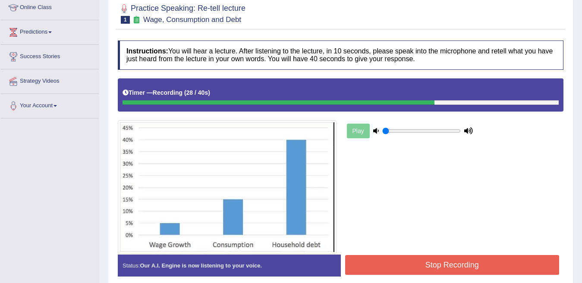
click at [485, 269] on button "Stop Recording" at bounding box center [452, 265] width 214 height 20
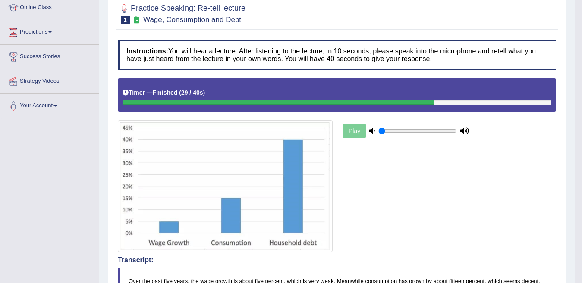
click at [570, 262] on div "Home Practice Speaking: Re-tell lecture Wage, Consumption and Debt * Remember t…" at bounding box center [336, 244] width 475 height 731
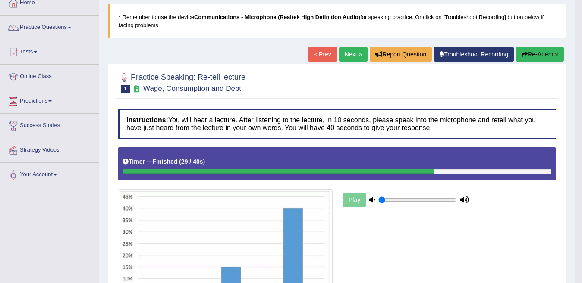
scroll to position [46, 0]
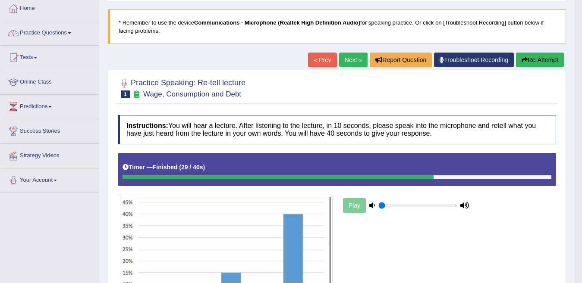
click at [71, 33] on span at bounding box center [69, 33] width 3 height 2
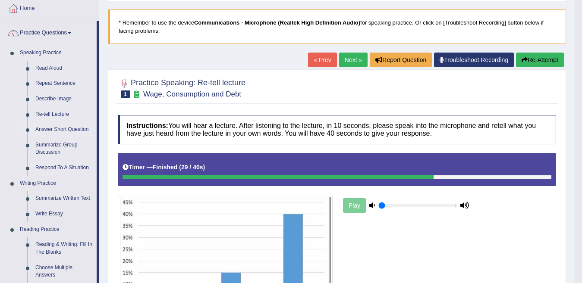
click at [53, 128] on link "Answer Short Question" at bounding box center [63, 130] width 65 height 16
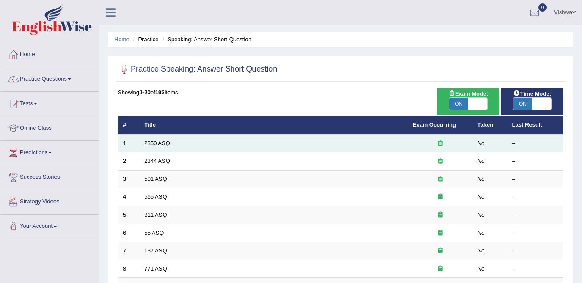
click at [163, 146] on link "2350 ASQ" at bounding box center [156, 143] width 25 height 6
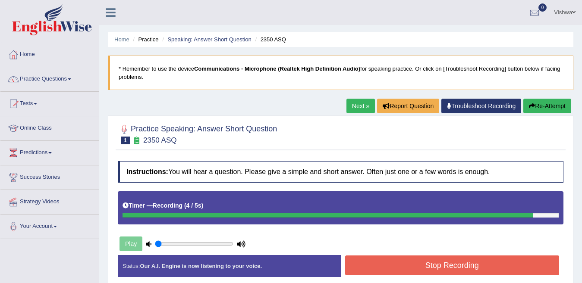
click at [483, 270] on button "Stop Recording" at bounding box center [452, 266] width 214 height 20
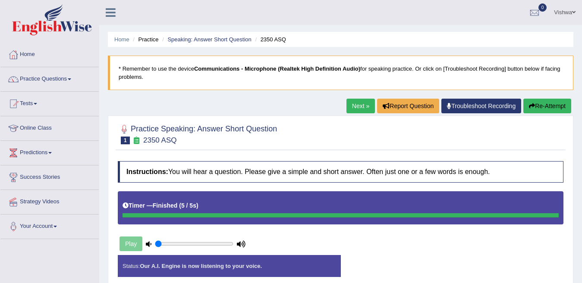
click at [483, 270] on div "Status: Our A.I. Engine is now listening to your voice. Start Answering Stop Re…" at bounding box center [340, 270] width 445 height 31
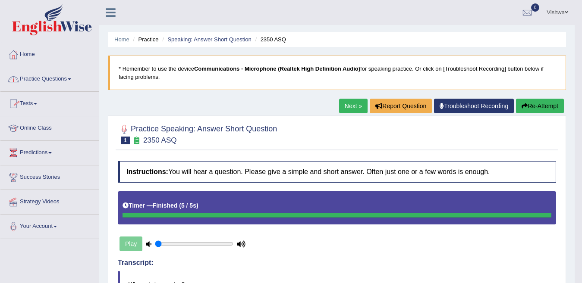
click at [71, 79] on span at bounding box center [69, 79] width 3 height 2
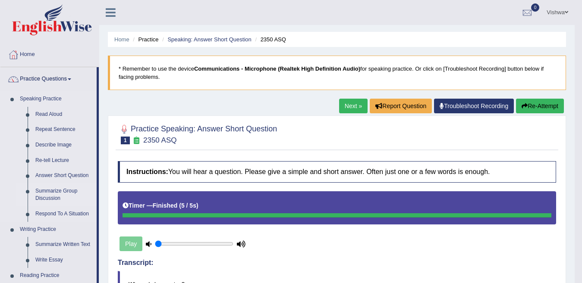
click at [56, 196] on link "Summarize Group Discussion" at bounding box center [63, 195] width 65 height 23
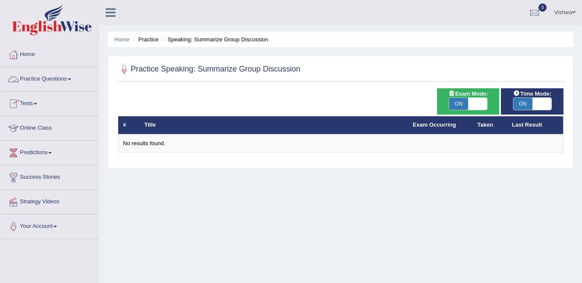
click at [69, 79] on link "Practice Questions" at bounding box center [49, 78] width 98 height 22
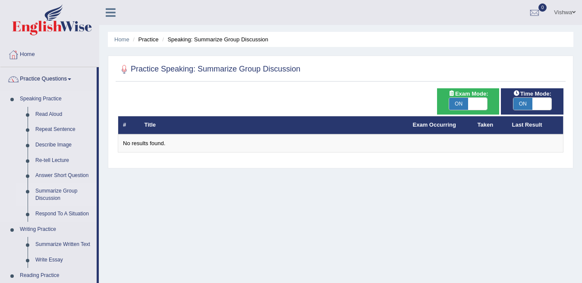
click at [54, 196] on link "Summarize Group Discussion" at bounding box center [63, 195] width 65 height 23
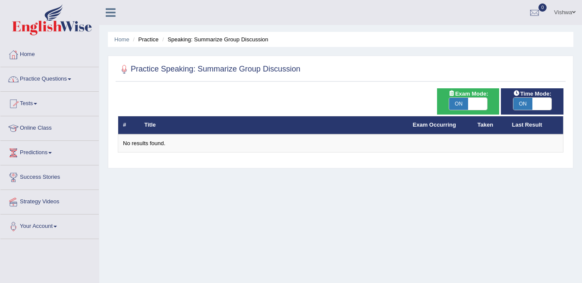
click at [72, 80] on link "Practice Questions" at bounding box center [49, 78] width 98 height 22
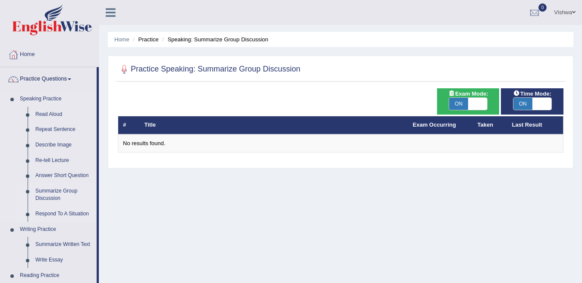
click at [64, 215] on link "Respond To A Situation" at bounding box center [63, 214] width 65 height 16
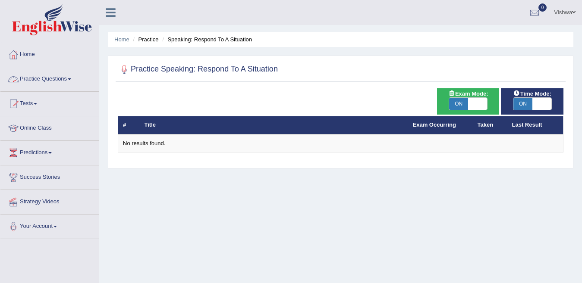
click at [71, 79] on span at bounding box center [69, 79] width 3 height 2
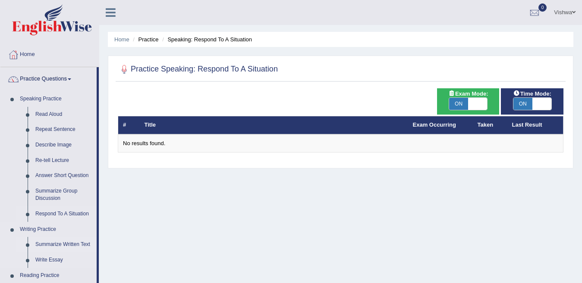
click at [67, 245] on link "Summarize Written Text" at bounding box center [63, 245] width 65 height 16
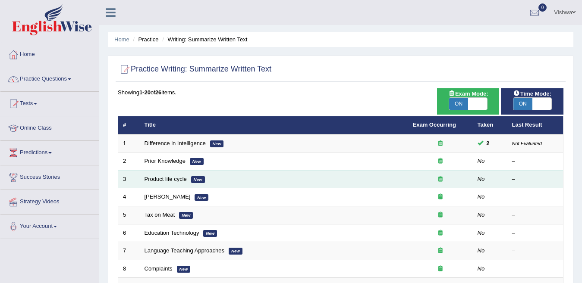
click at [175, 183] on td "Product life cycle New" at bounding box center [274, 179] width 268 height 18
click at [171, 180] on link "Product life cycle" at bounding box center [165, 179] width 42 height 6
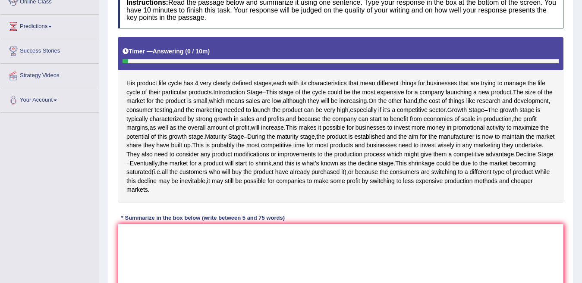
scroll to position [144, 0]
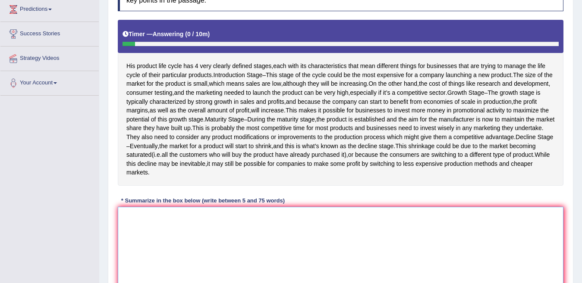
click at [135, 240] on textarea at bounding box center [340, 249] width 445 height 84
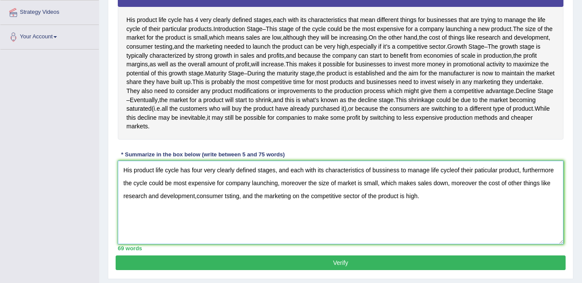
scroll to position [195, 0]
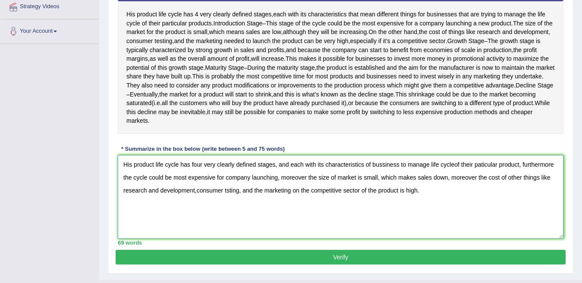
type textarea "His product life cycle has four very clearly defined stages, and each with its …"
click at [468, 265] on button "Verify" at bounding box center [341, 257] width 450 height 15
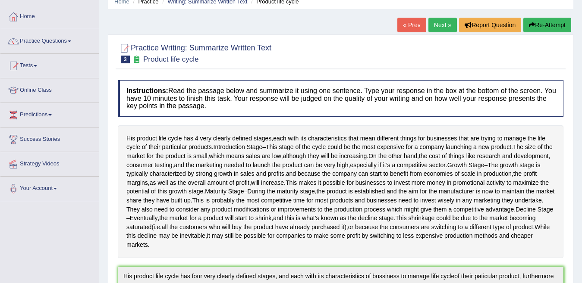
scroll to position [0, 0]
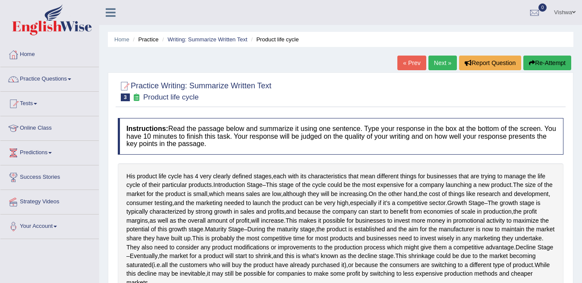
click at [71, 79] on span at bounding box center [69, 79] width 3 height 2
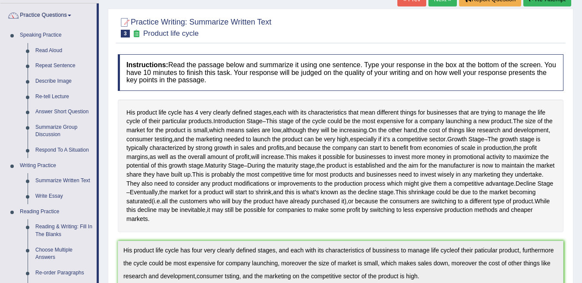
scroll to position [69, 0]
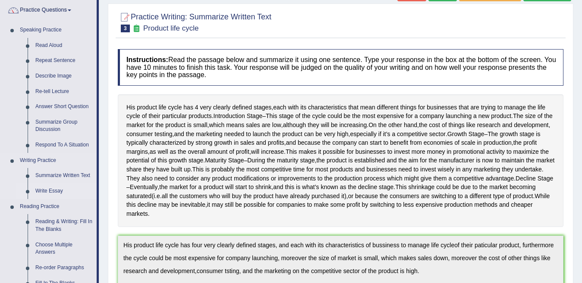
click at [41, 191] on link "Write Essay" at bounding box center [63, 192] width 65 height 16
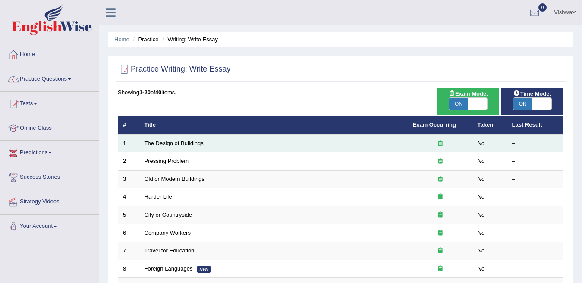
click at [166, 144] on link "The Design of Buildings" at bounding box center [173, 143] width 59 height 6
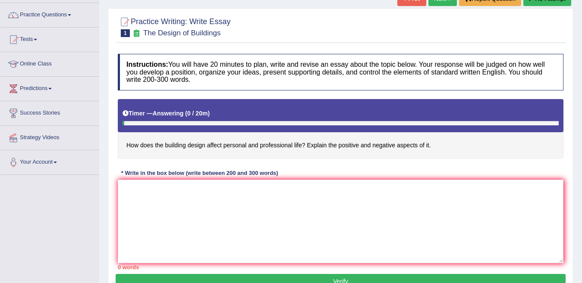
scroll to position [69, 0]
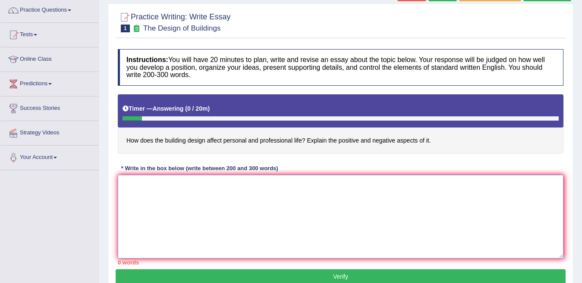
click at [135, 200] on textarea at bounding box center [340, 217] width 445 height 84
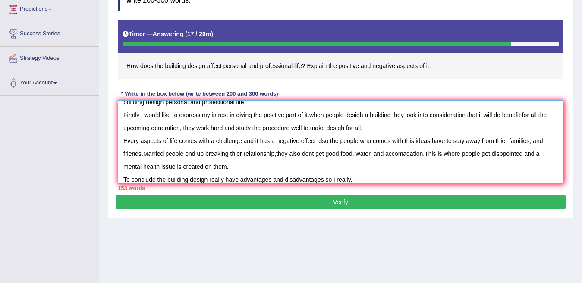
scroll to position [169, 0]
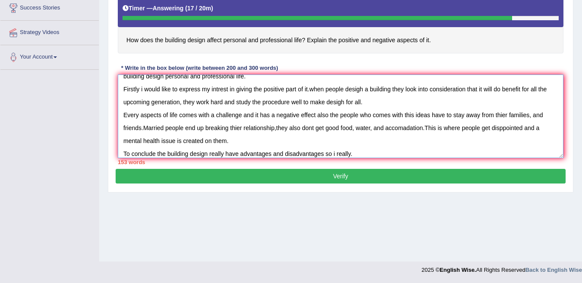
type textarea "The incresing influence of building design affects personal and professional [D…"
click at [353, 171] on button "Verify" at bounding box center [341, 176] width 450 height 15
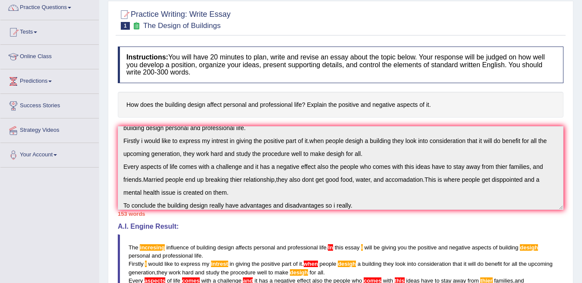
scroll to position [0, 0]
